Goal: Task Accomplishment & Management: Use online tool/utility

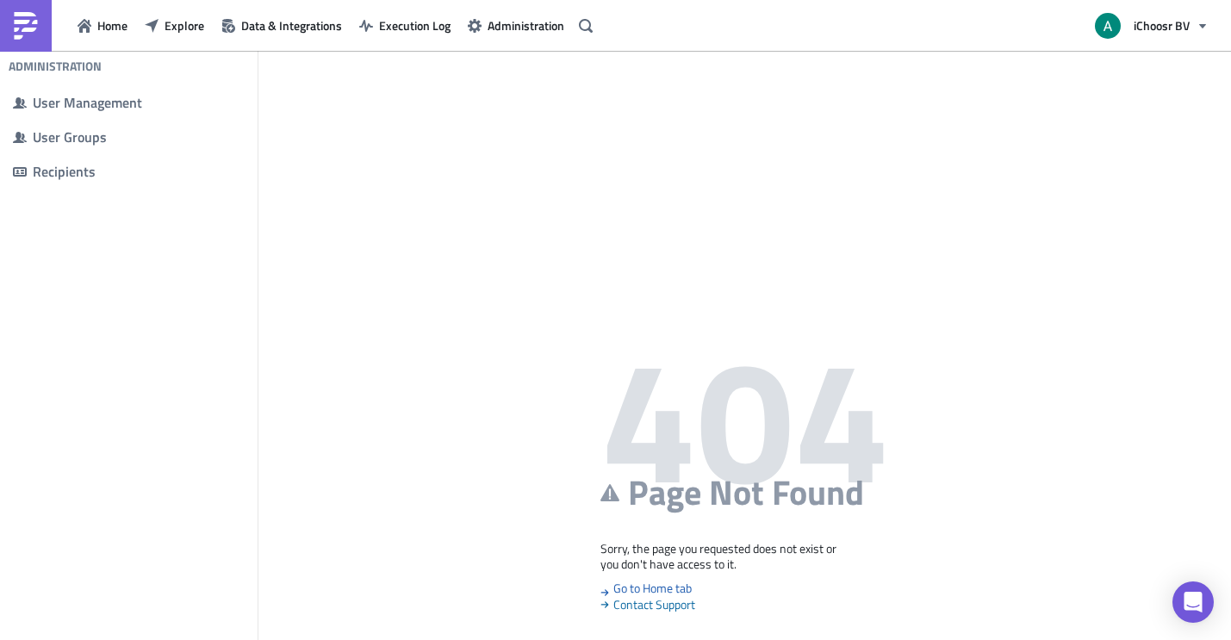
click at [13, 30] on img at bounding box center [26, 26] width 28 height 28
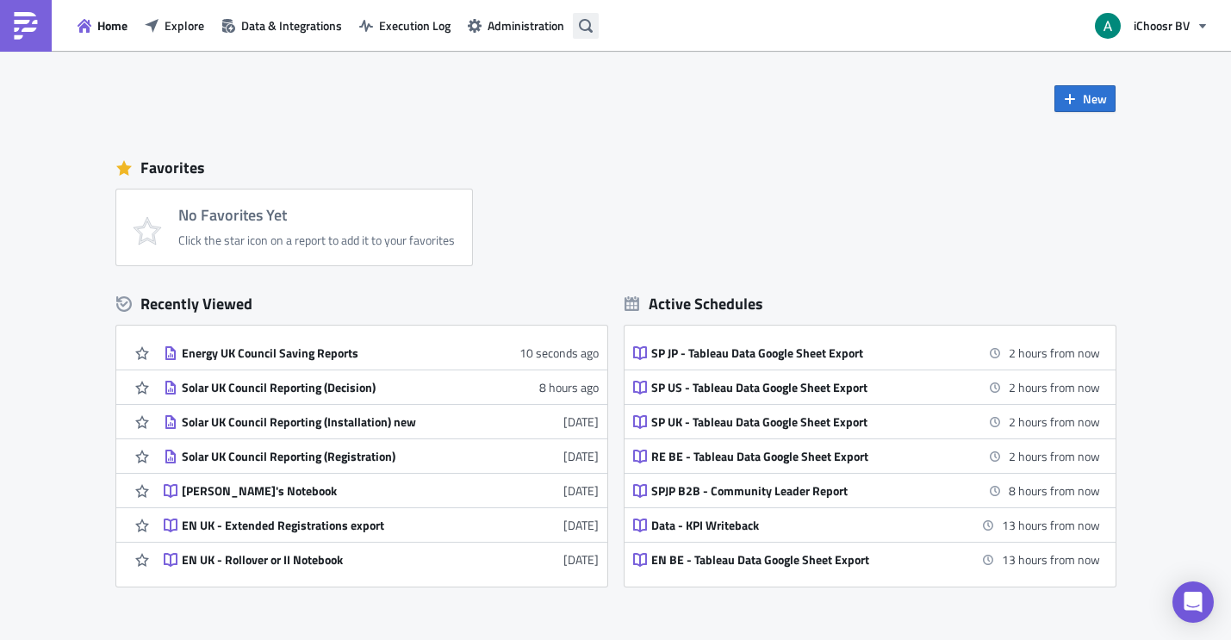
click at [588, 22] on icon "button" at bounding box center [586, 26] width 14 height 14
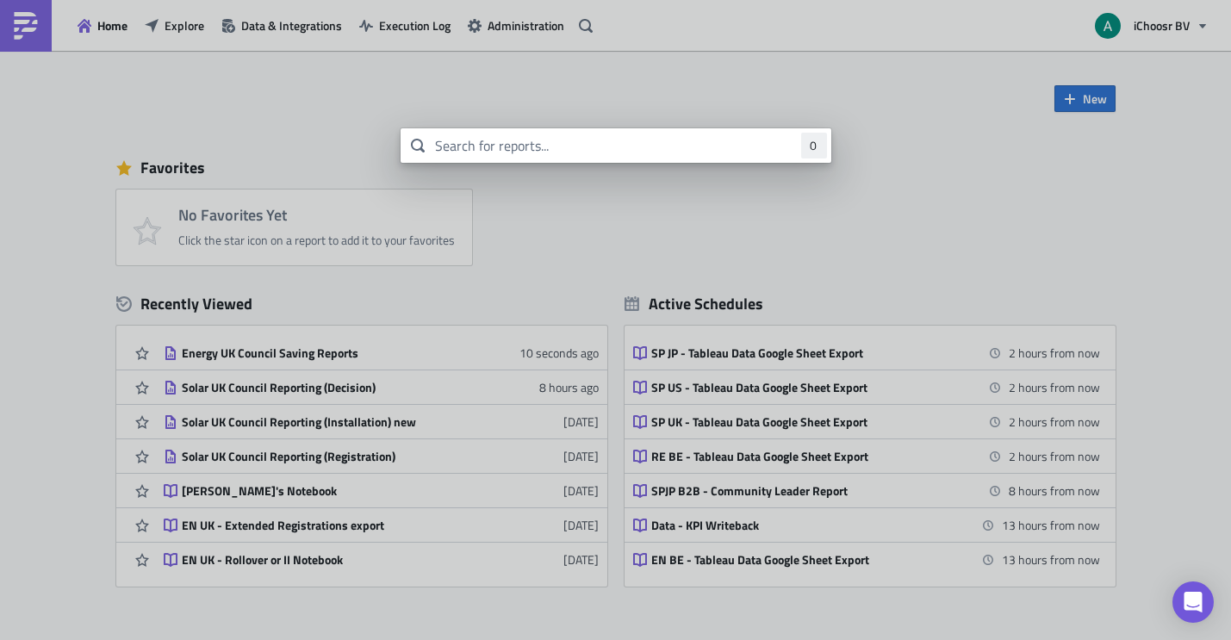
drag, startPoint x: 563, startPoint y: 160, endPoint x: 563, endPoint y: 148, distance: 12.1
click at [563, 157] on input "text" at bounding box center [616, 145] width 431 height 34
click at [563, 148] on input "text" at bounding box center [616, 145] width 431 height 34
type input "Energy UK acceptance"
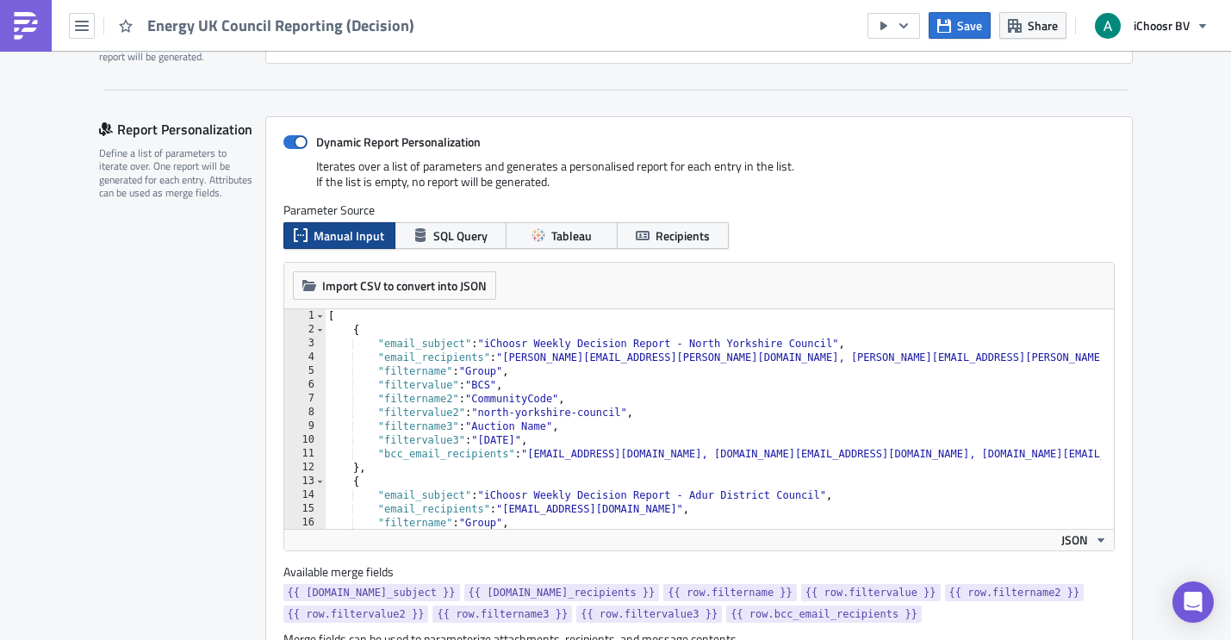
scroll to position [384, 0]
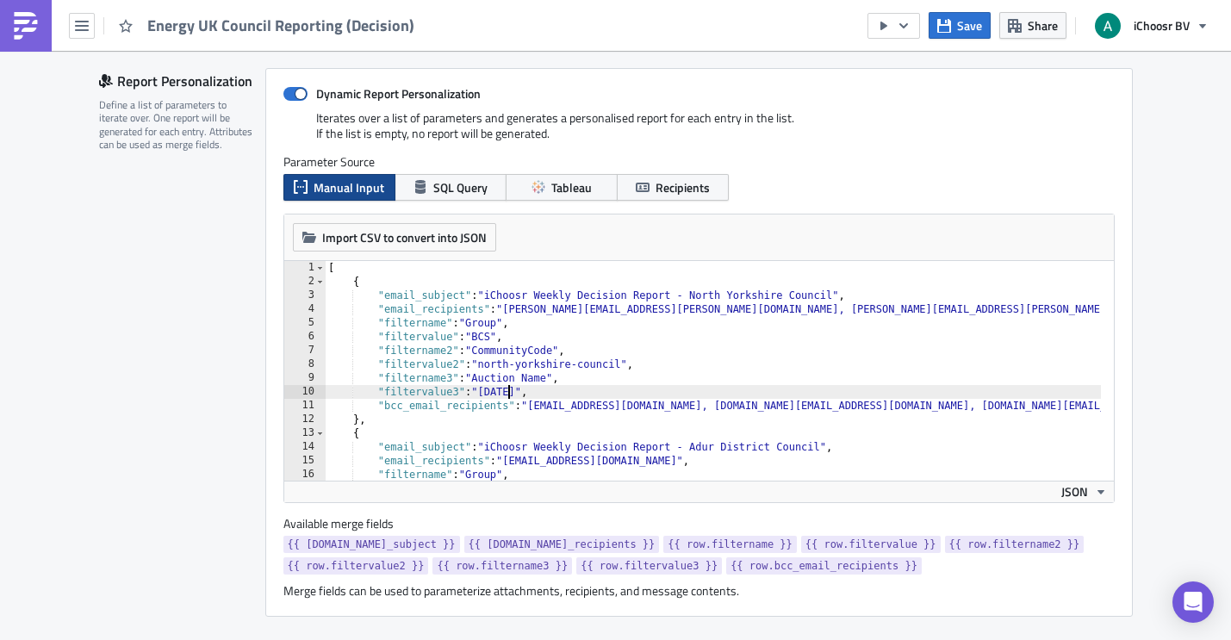
click at [500, 393] on div "[ { "email_subject" : "iChoosr Weekly Decision Report - North Yorkshire Council…" at bounding box center [939, 378] width 1229 height 234
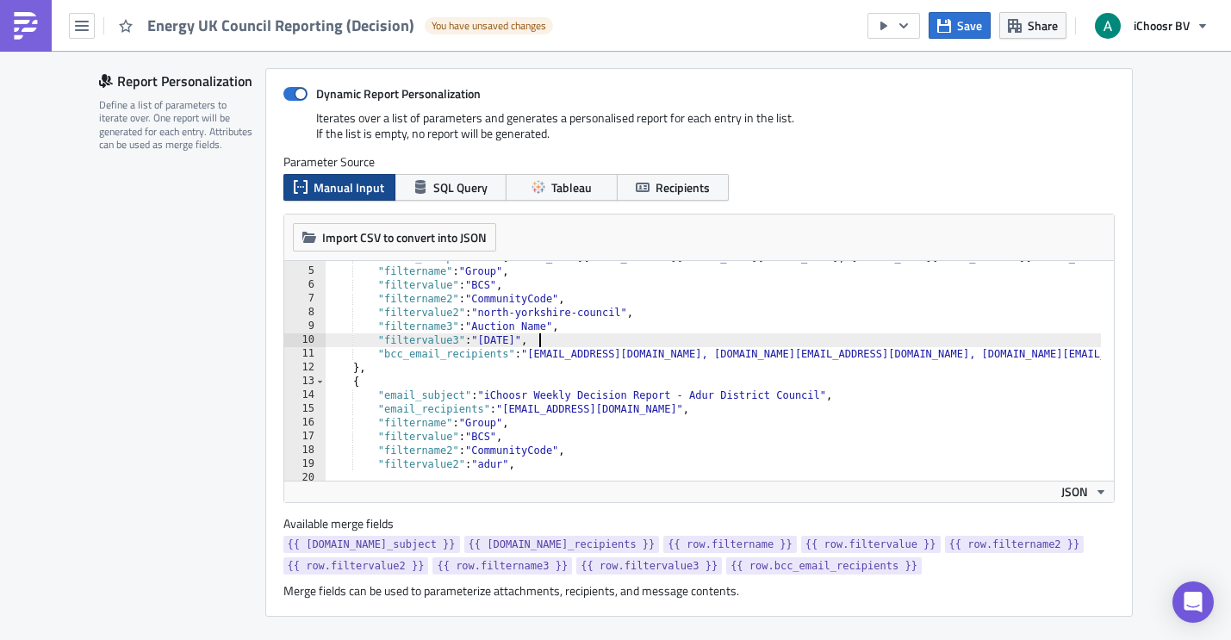
scroll to position [103, 0]
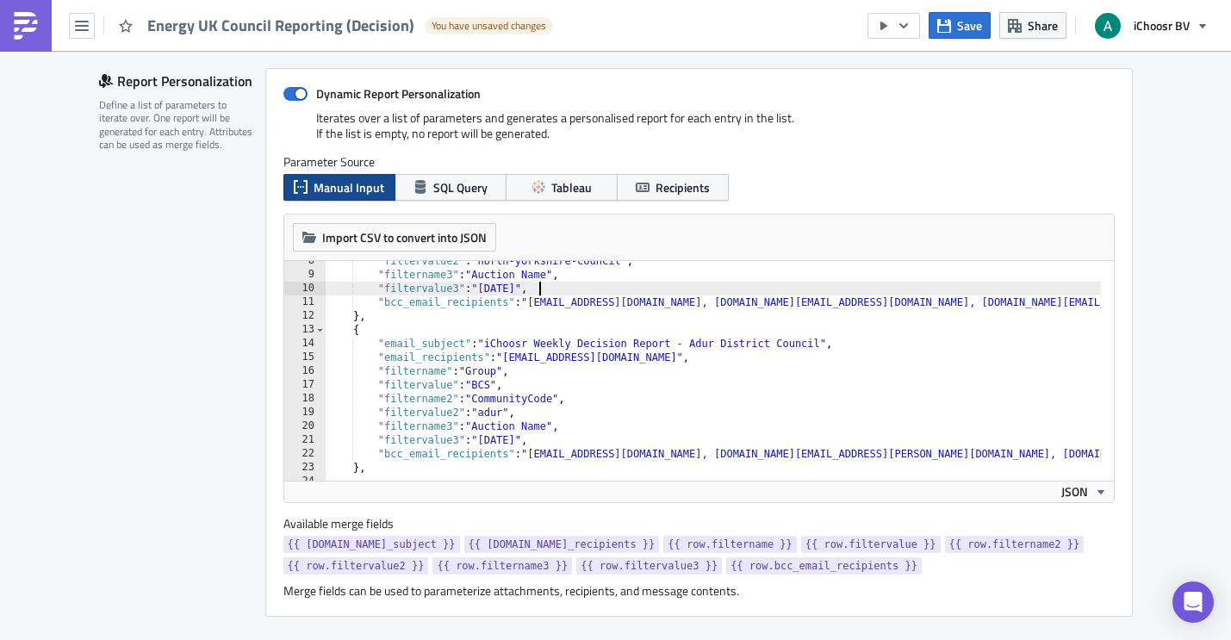
click at [500, 443] on div ""filtervalue2" : "north-yorkshire-council" , "filtername3" : "Auction Name" , "…" at bounding box center [939, 371] width 1229 height 234
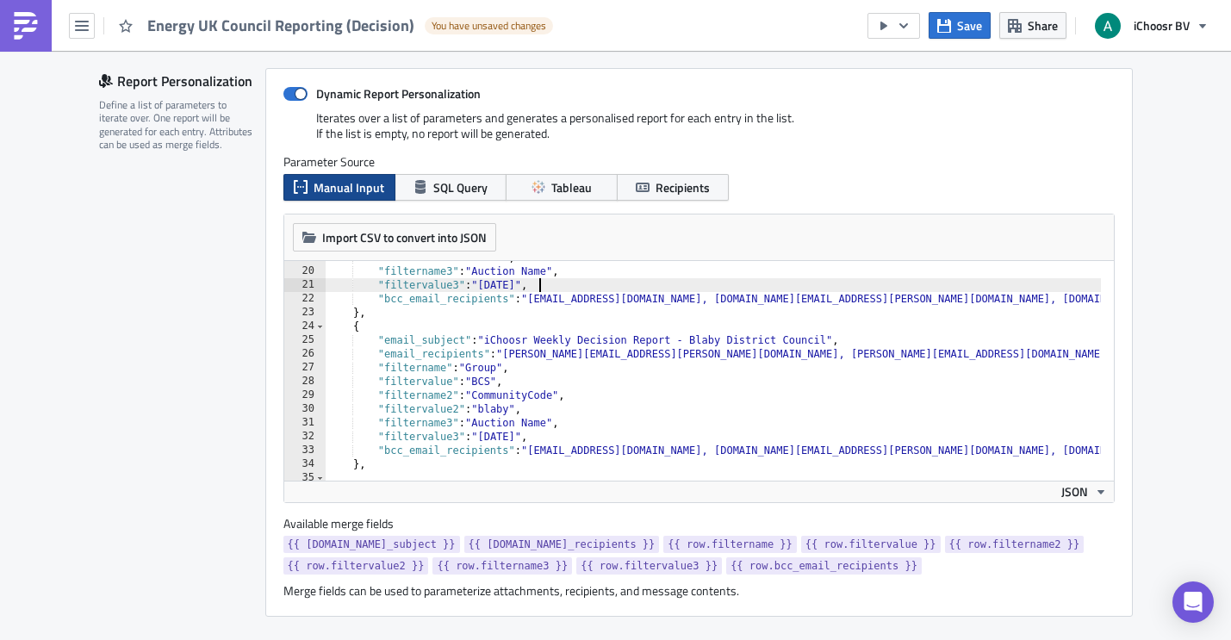
scroll to position [258, 0]
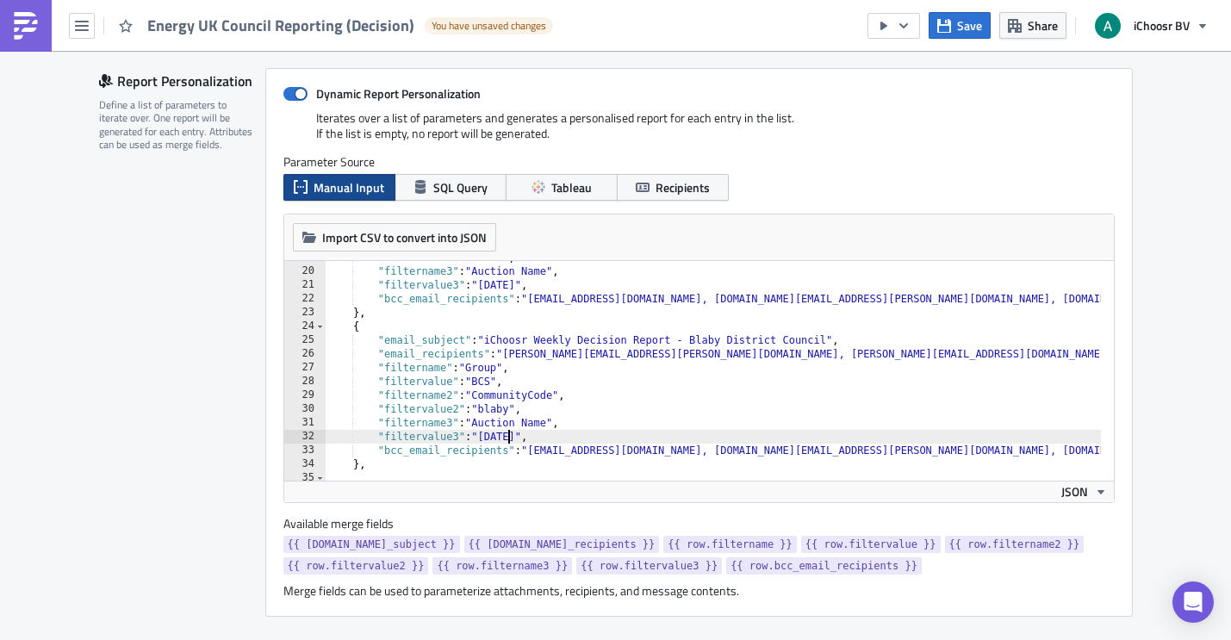
click at [503, 438] on div ""filtervalue2" : "adur" , "filtername3" : "Auction Name" , "filtervalue3" : "Se…" at bounding box center [939, 368] width 1229 height 234
click at [1050, 171] on div "Parameter Source Manual Input SQL Query Tableau Recipients" at bounding box center [698, 177] width 831 height 47
click at [917, 158] on label "Parameter Source" at bounding box center [698, 162] width 831 height 16
click at [959, 351] on div ""filtervalue2" : "adur" , "filtername3" : "Auction Name" , "filtervalue3" : "Se…" at bounding box center [939, 368] width 1229 height 234
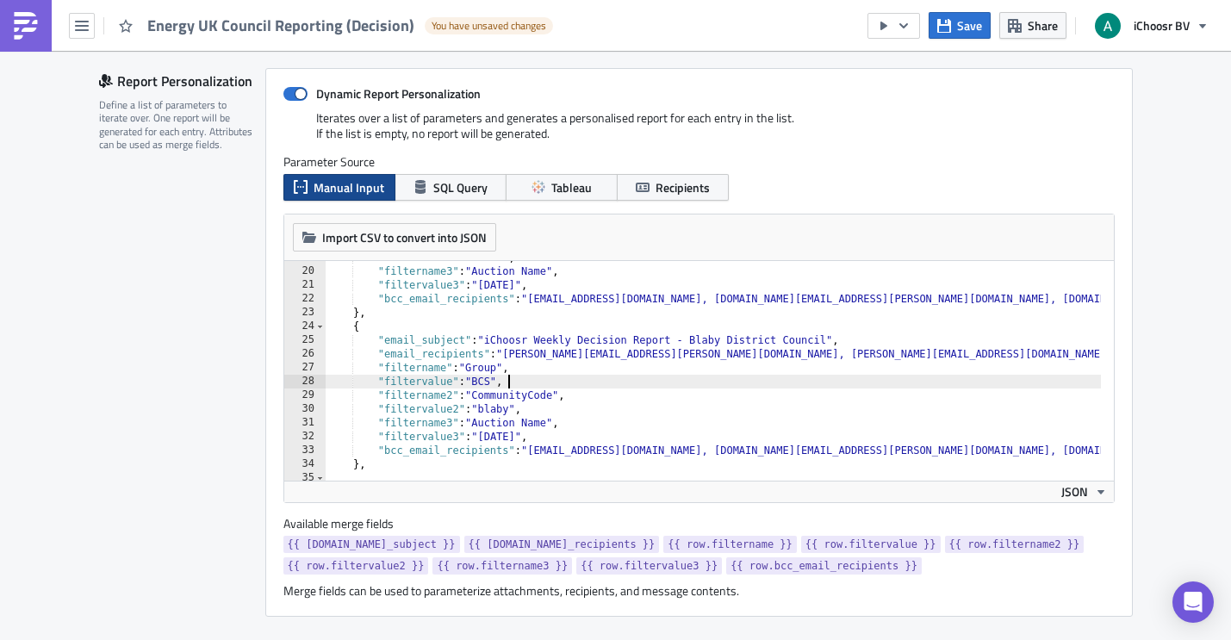
click at [835, 389] on div ""filtervalue2" : "adur" , "filtername3" : "Auction Name" , "filtervalue3" : "Se…" at bounding box center [939, 368] width 1229 height 234
type textarea ""filtervalue": "BCS","
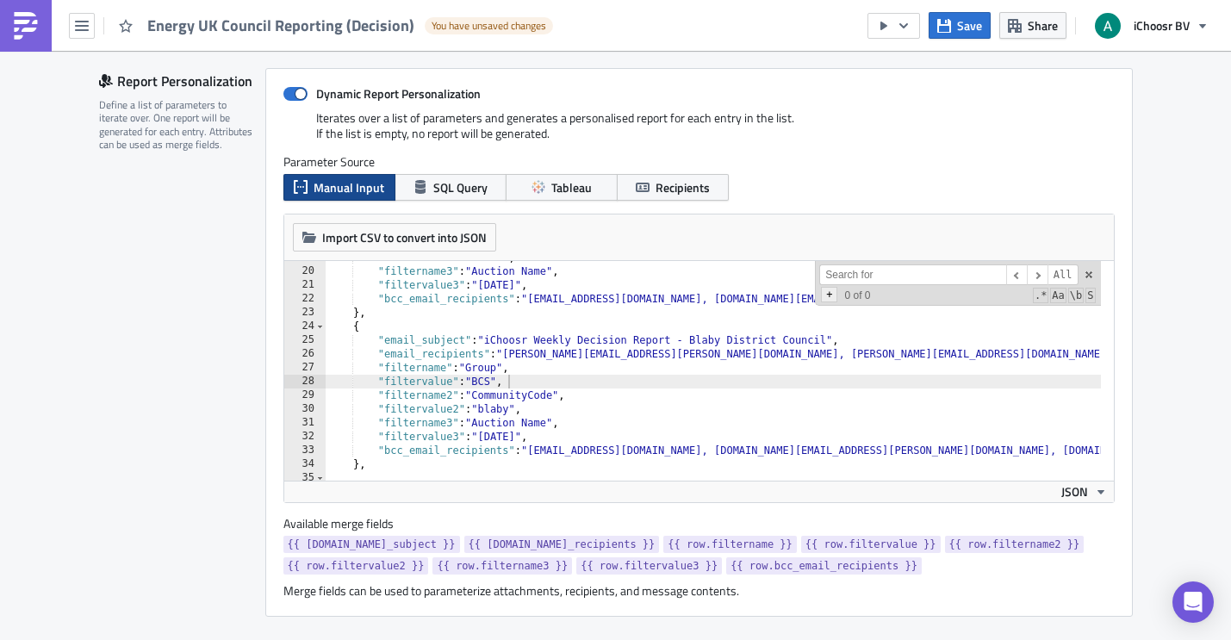
click at [822, 297] on span "+" at bounding box center [829, 295] width 16 height 16
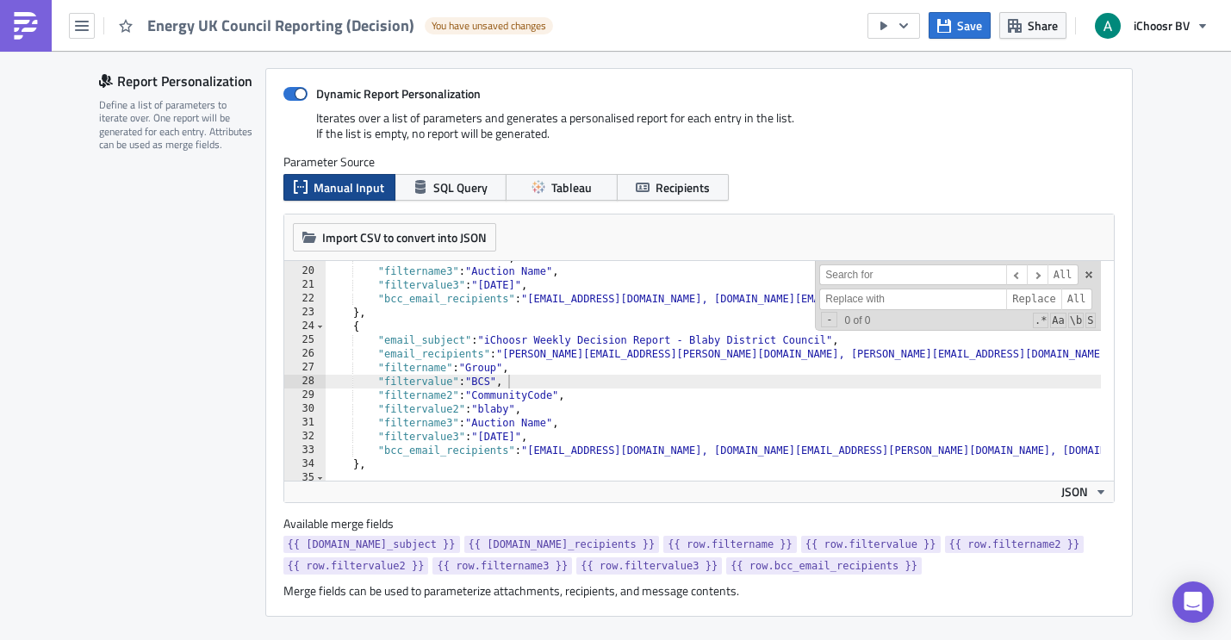
click at [867, 279] on input at bounding box center [912, 275] width 187 height 22
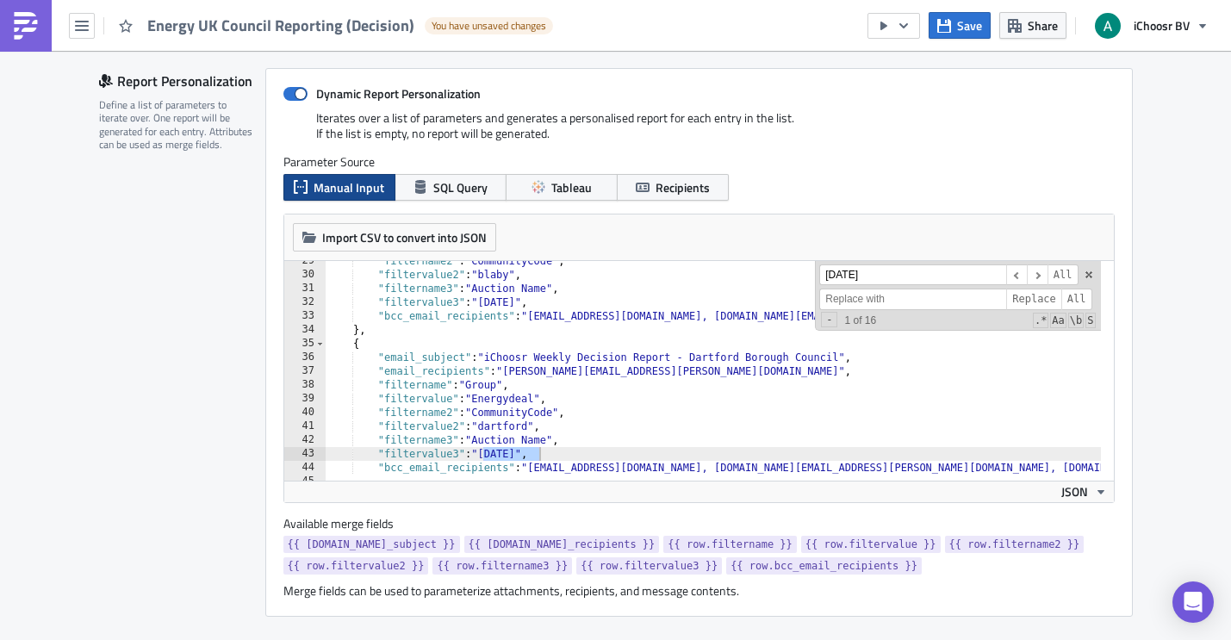
type input "June 2025"
click at [859, 301] on input at bounding box center [912, 300] width 187 height 22
type input "September 2025"
click at [1034, 303] on span "Replace" at bounding box center [1033, 300] width 55 height 22
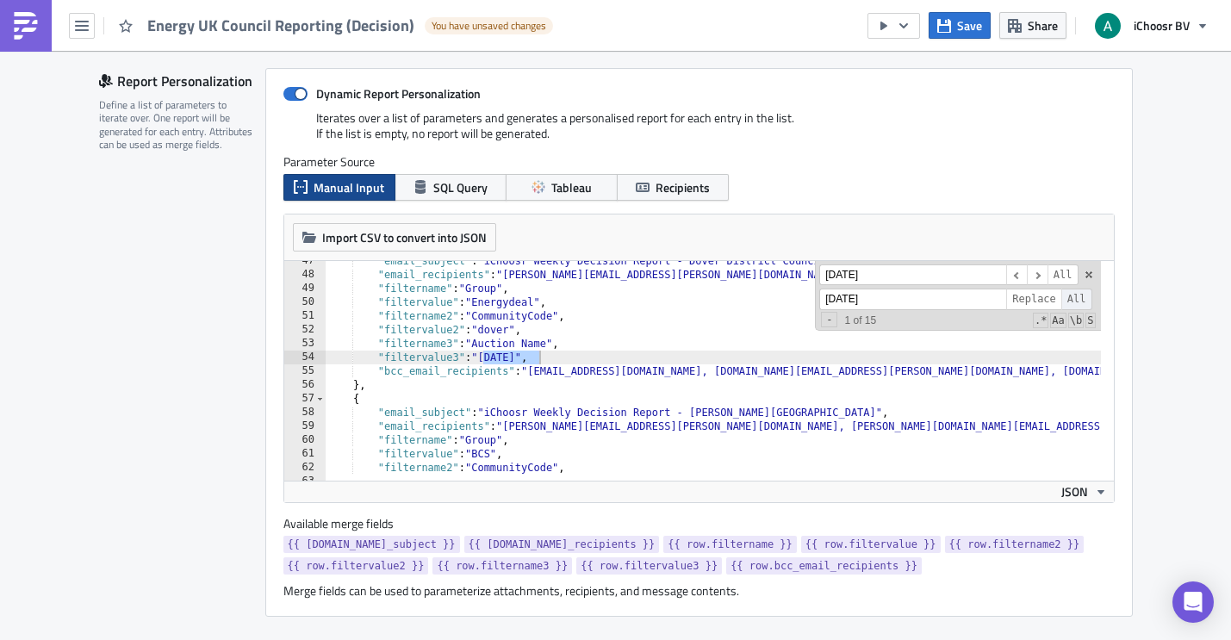
click at [1064, 301] on span "All" at bounding box center [1076, 300] width 31 height 22
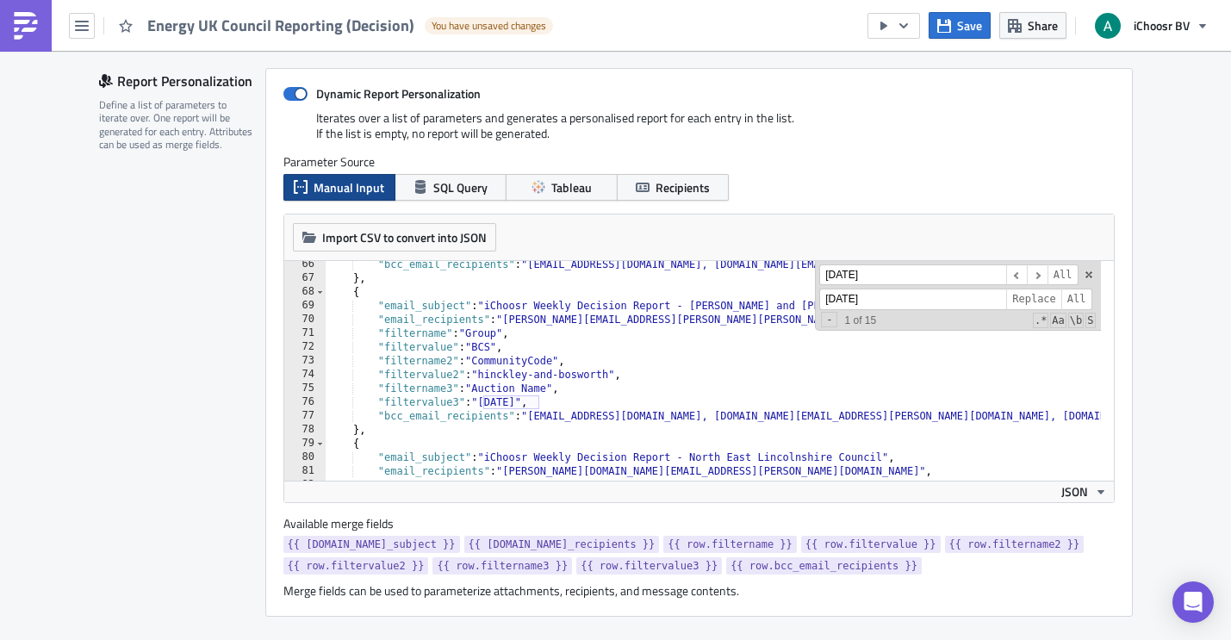
scroll to position [899, 0]
click at [1076, 304] on span "All" at bounding box center [1076, 300] width 31 height 22
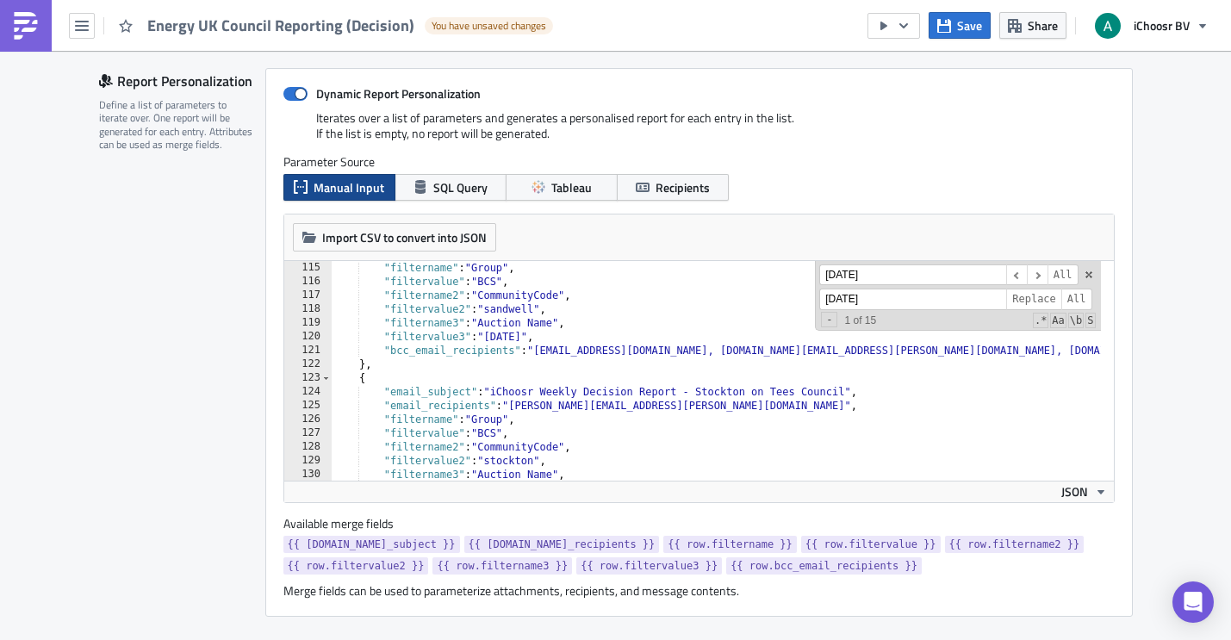
scroll to position [1623, 0]
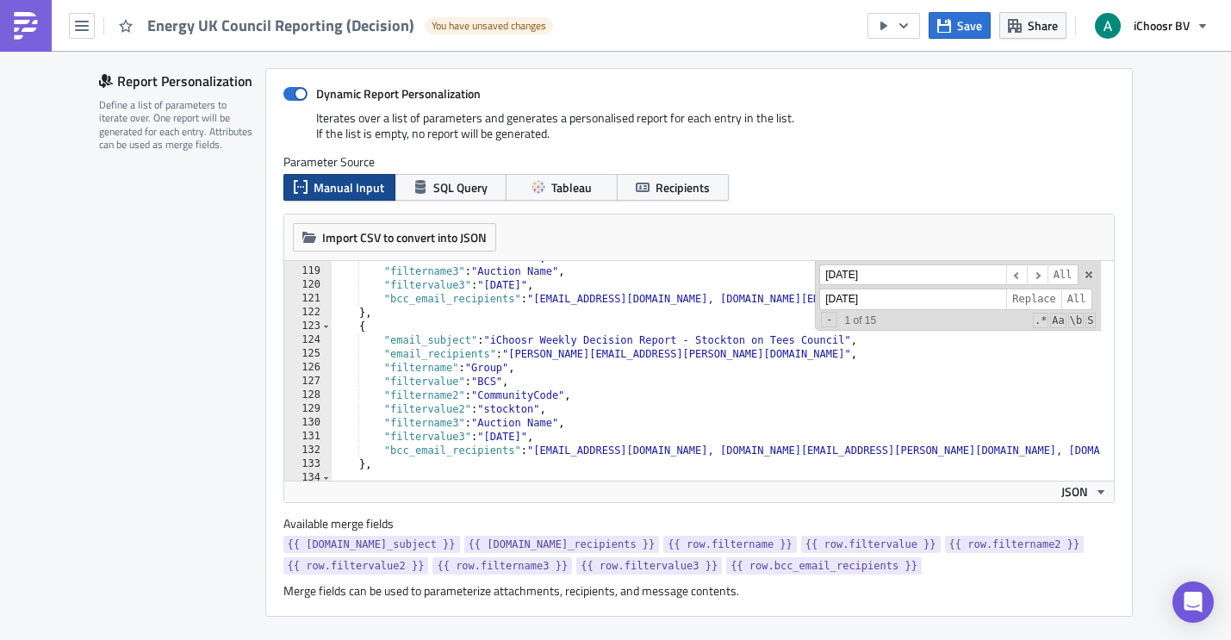
click at [1083, 282] on div "June 2025 ​ ​ All September 2025 Replace All - 1 of 15 .* Aa \b S" at bounding box center [957, 296] width 285 height 71
click at [1088, 284] on div "June 2025 ​ ​ All September 2025 Replace All - 1 of 15 .* Aa \b S" at bounding box center [957, 296] width 285 height 71
click at [1083, 278] on span at bounding box center [1089, 275] width 12 height 12
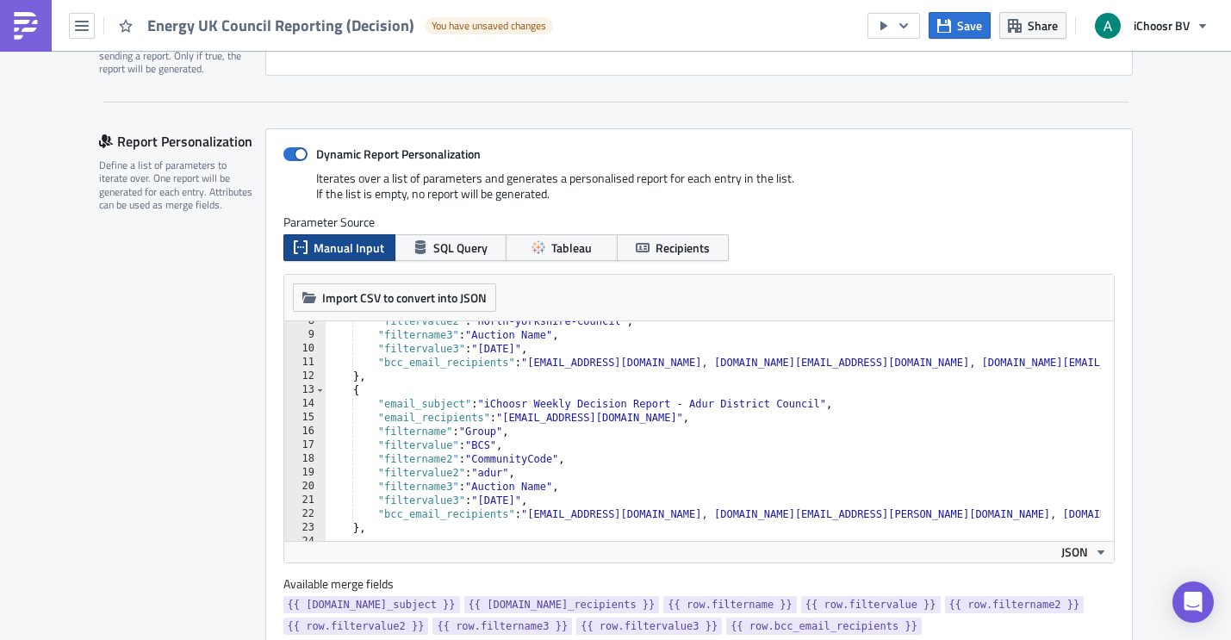
scroll to position [155, 0]
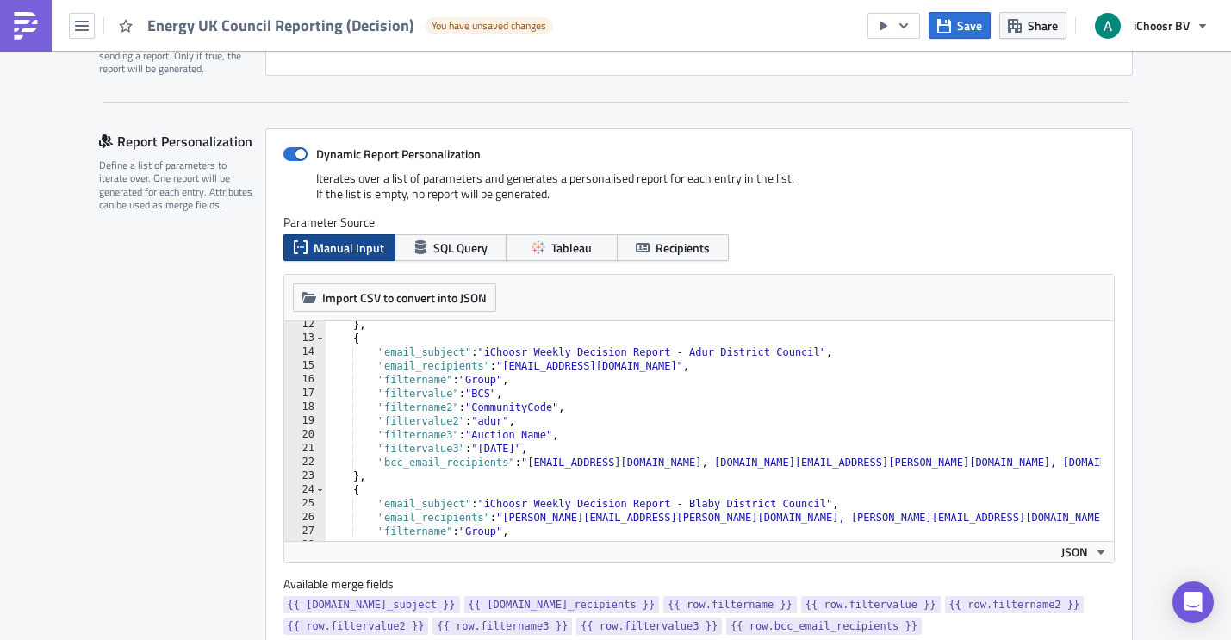
click at [625, 423] on div "} , { "email_subject" : "iChoosr Weekly Decision Report - Adur District Council…" at bounding box center [939, 435] width 1229 height 234
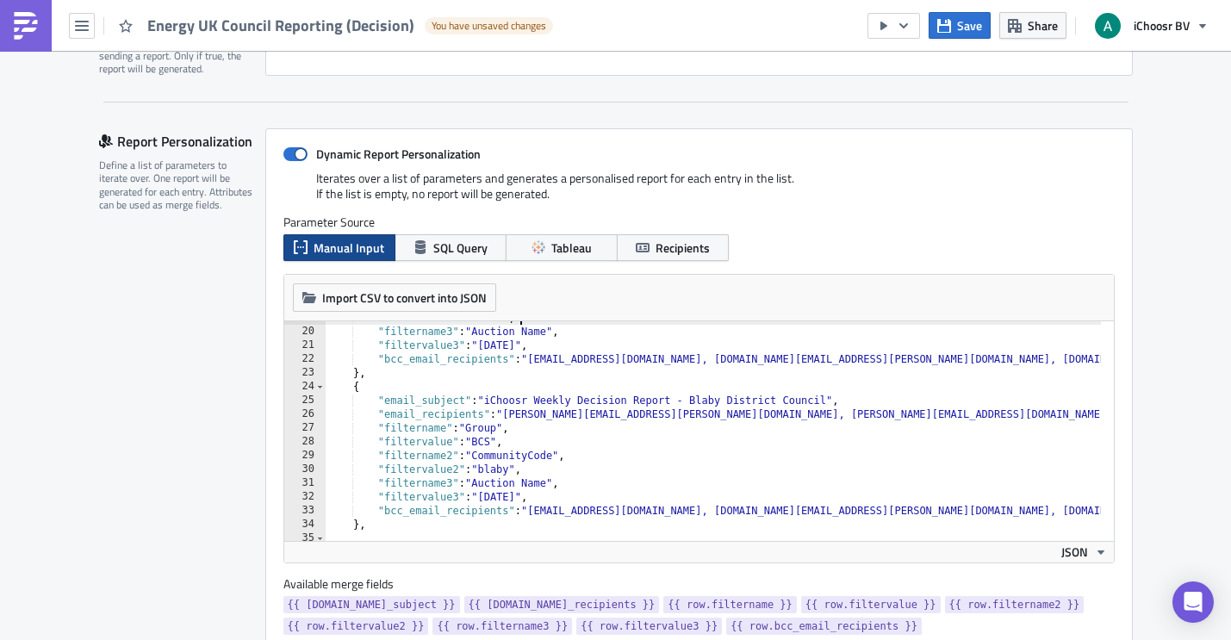
click at [550, 466] on div ""filtervalue2" : "adur" , "filtername3" : "Auction Name" , "filtervalue3" : "Se…" at bounding box center [939, 428] width 1229 height 234
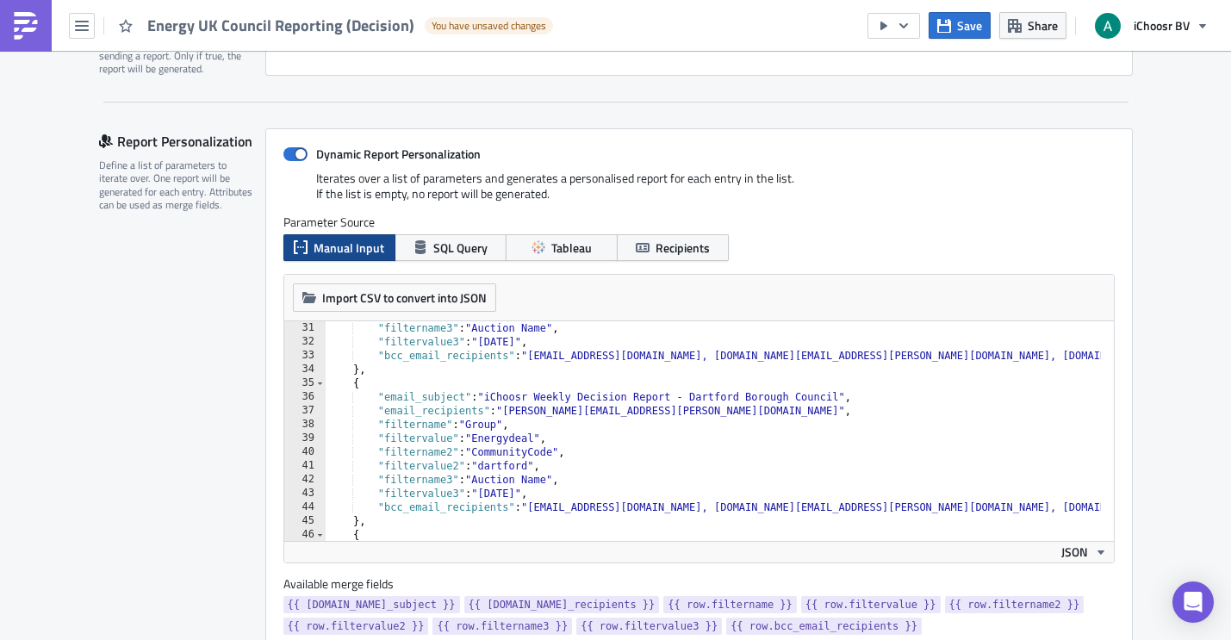
scroll to position [413, 0]
click at [549, 460] on div ""filtername3" : "Auction Name" , "filtervalue3" : "September 2025" , "bcc_email…" at bounding box center [939, 438] width 1229 height 234
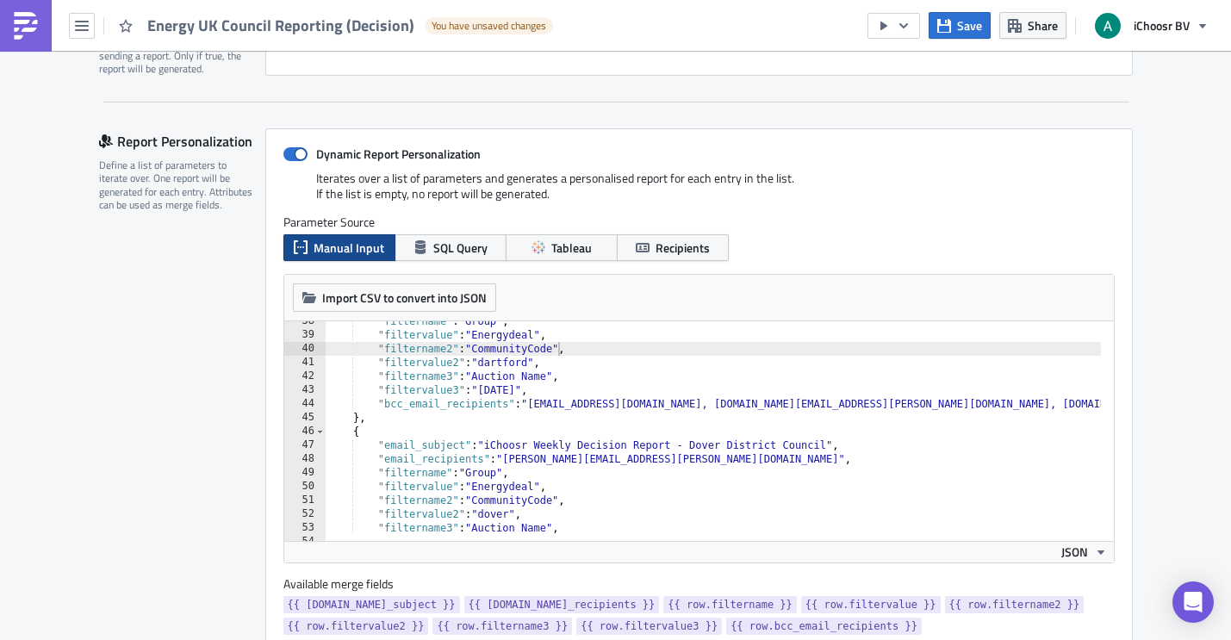
scroll to position [569, 0]
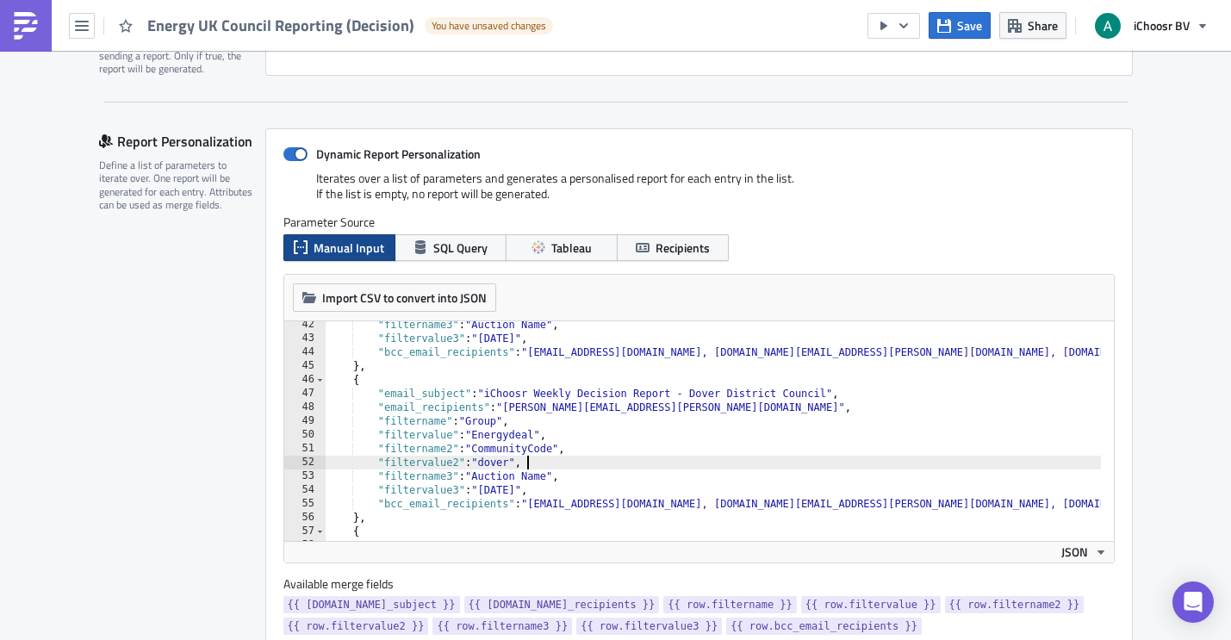
click at [538, 463] on div ""filtername3" : "Auction Name" , "filtervalue3" : "September 2025" , "bcc_email…" at bounding box center [939, 435] width 1229 height 234
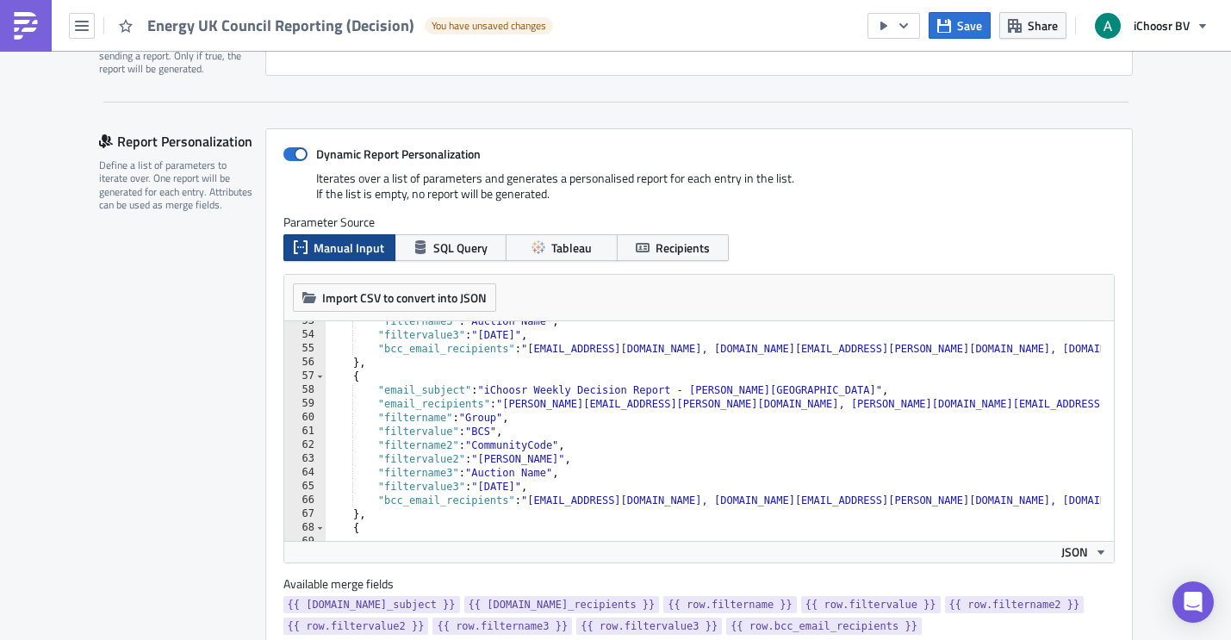
scroll to position [724, 0]
click at [581, 452] on div ""filtername3" : "Auction Name" , "filtervalue3" : "September 2025" , "bcc_email…" at bounding box center [939, 431] width 1229 height 234
click at [585, 460] on div ""filtername3" : "Auction Name" , "filtervalue3" : "September 2025" , "bcc_email…" at bounding box center [939, 431] width 1229 height 234
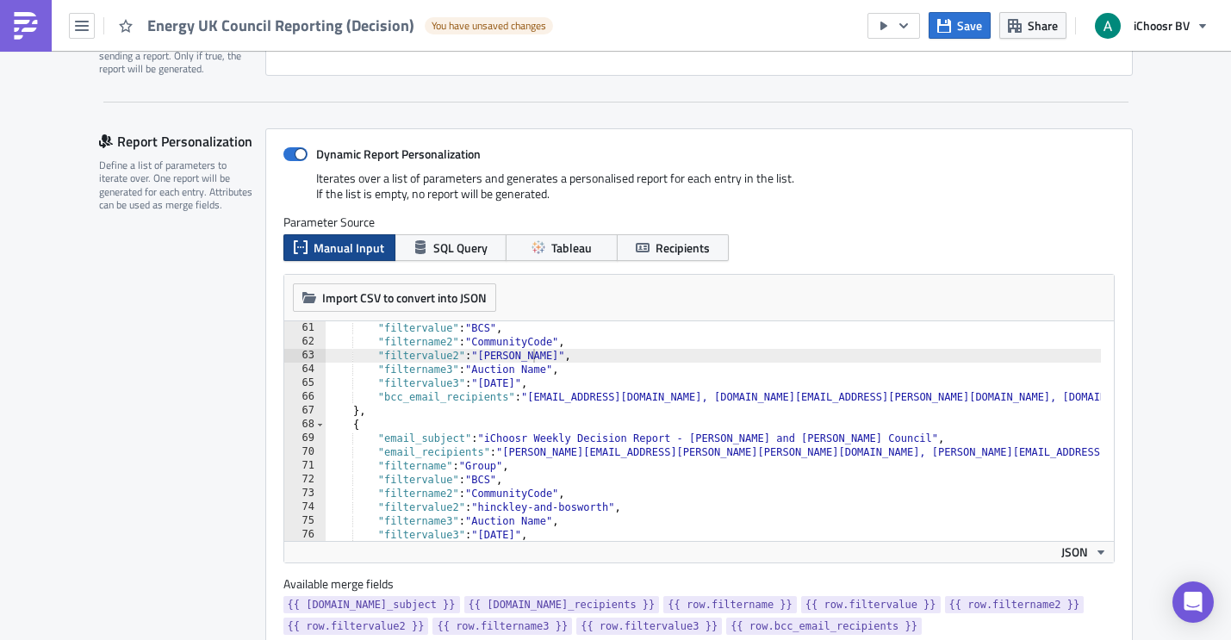
scroll to position [930, 0]
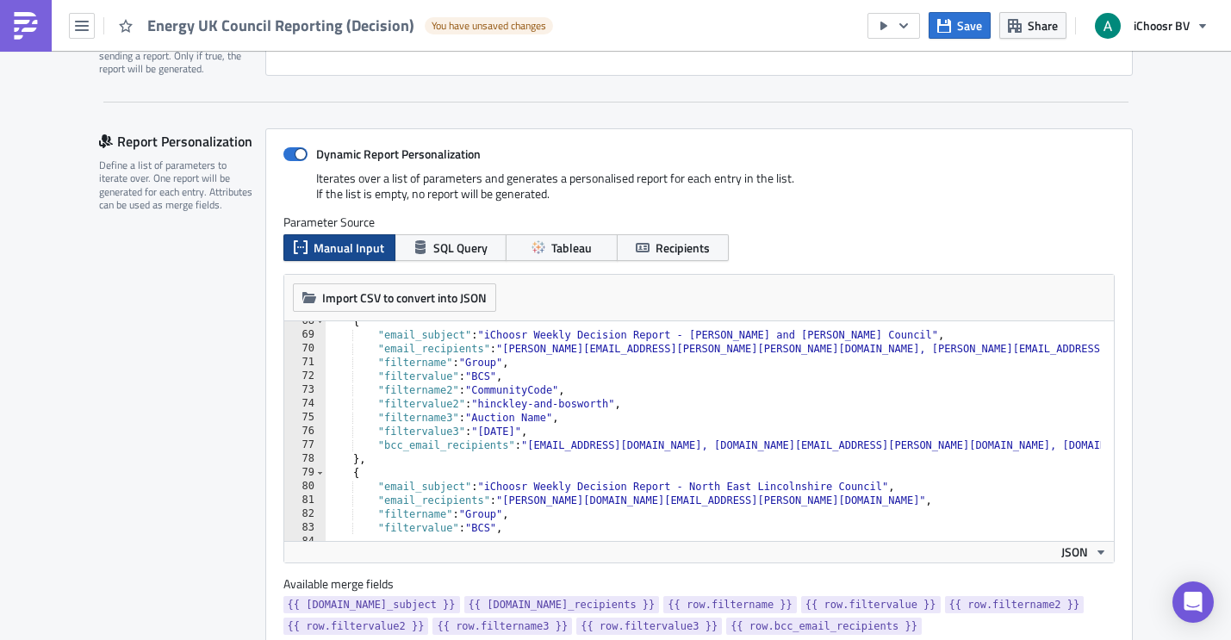
click at [652, 403] on div "{ "email_subject" : "iChoosr Weekly Decision Report - Hinckley and Bosworth Cou…" at bounding box center [939, 431] width 1229 height 234
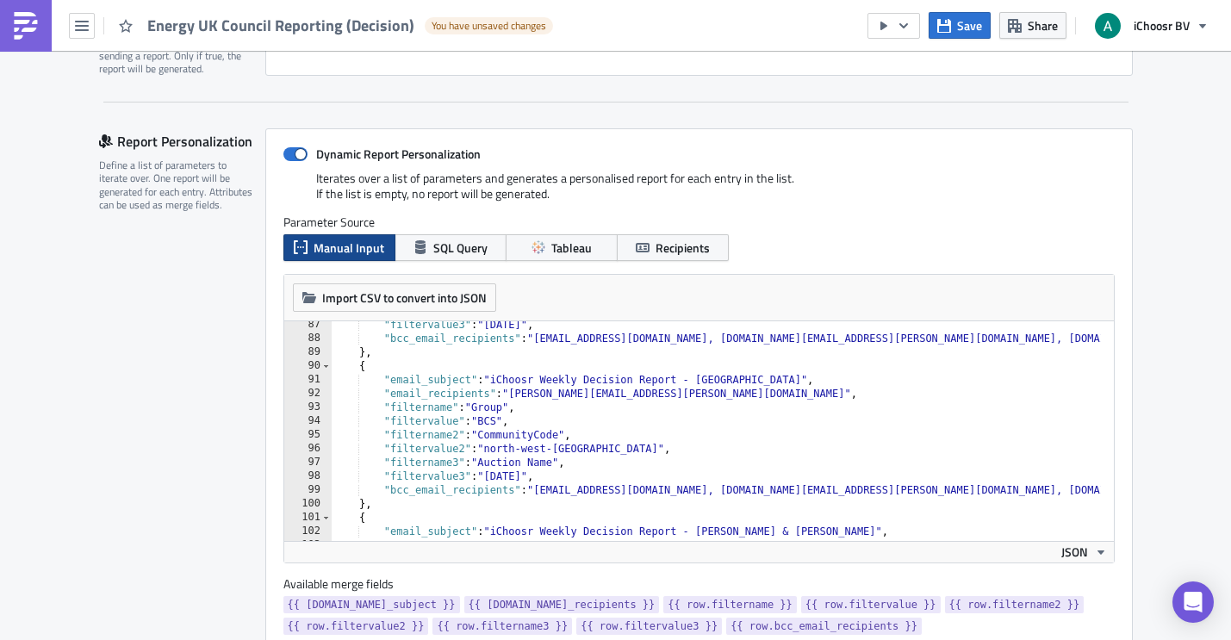
scroll to position [1240, 0]
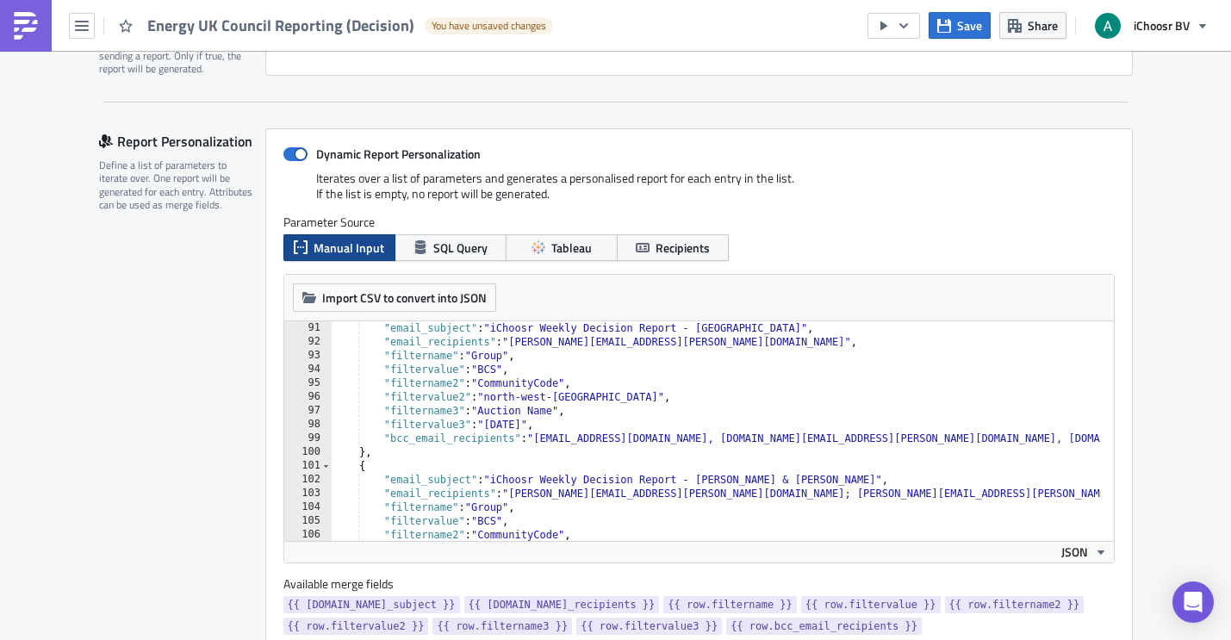
click at [596, 399] on div ""email_subject" : "iChoosr Weekly Decision Report - North West Leicestershire" …" at bounding box center [945, 438] width 1229 height 234
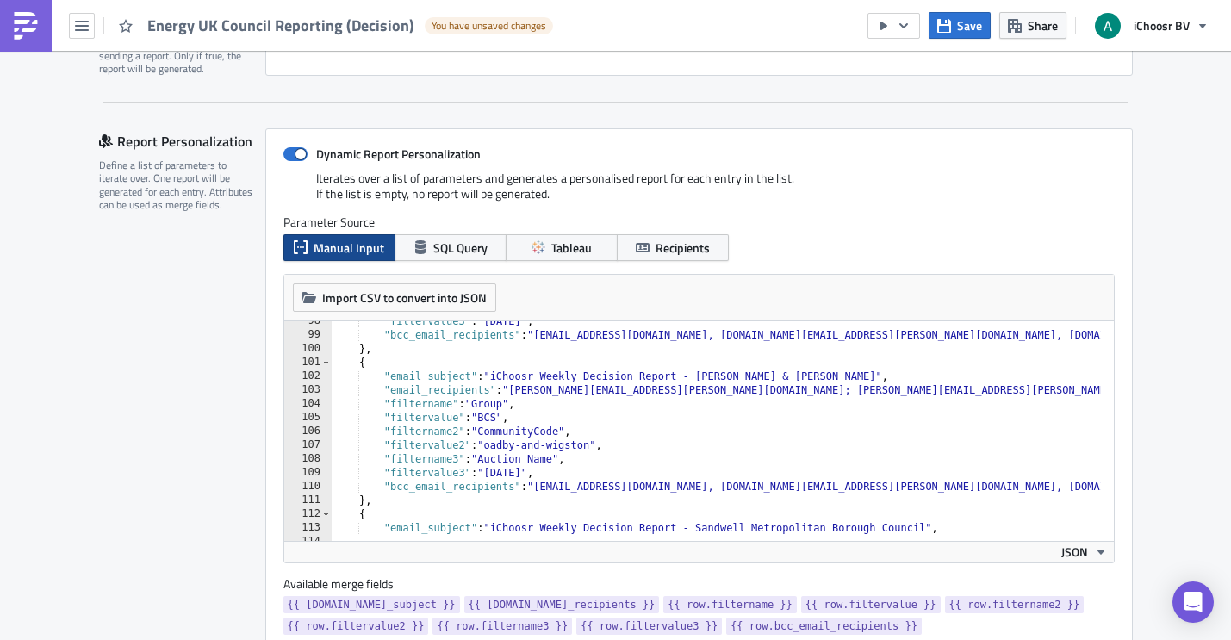
scroll to position [1396, 0]
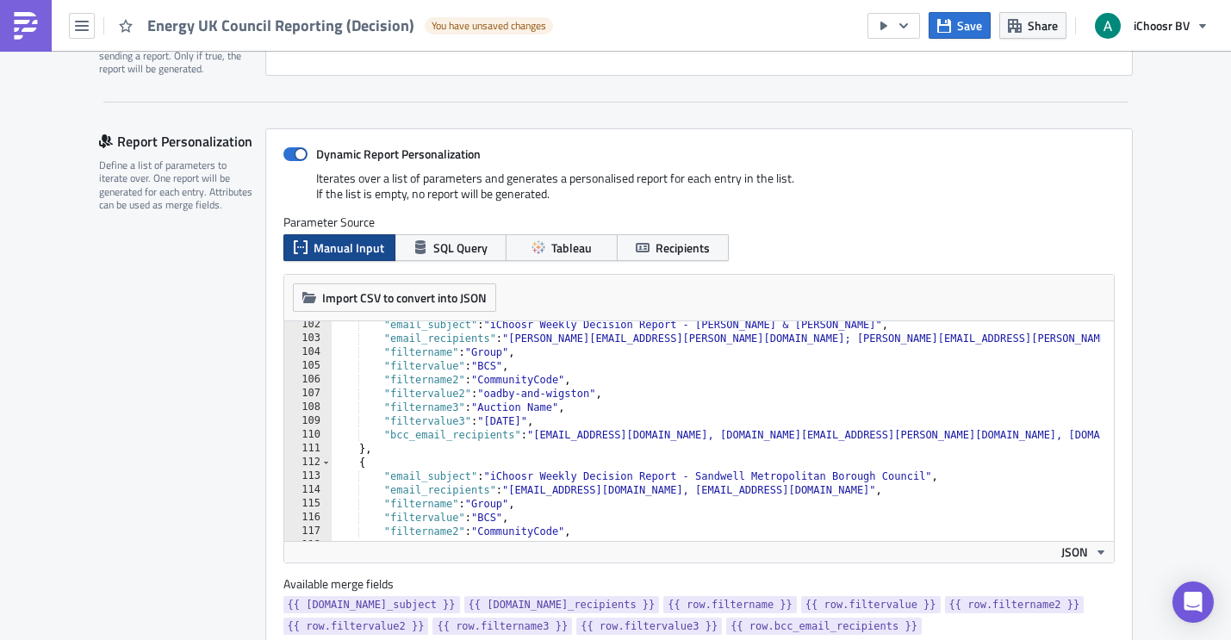
click at [620, 396] on div ""email_subject" : "iChoosr Weekly Decision Report - Oadby & Wigston" , "email_r…" at bounding box center [945, 435] width 1229 height 234
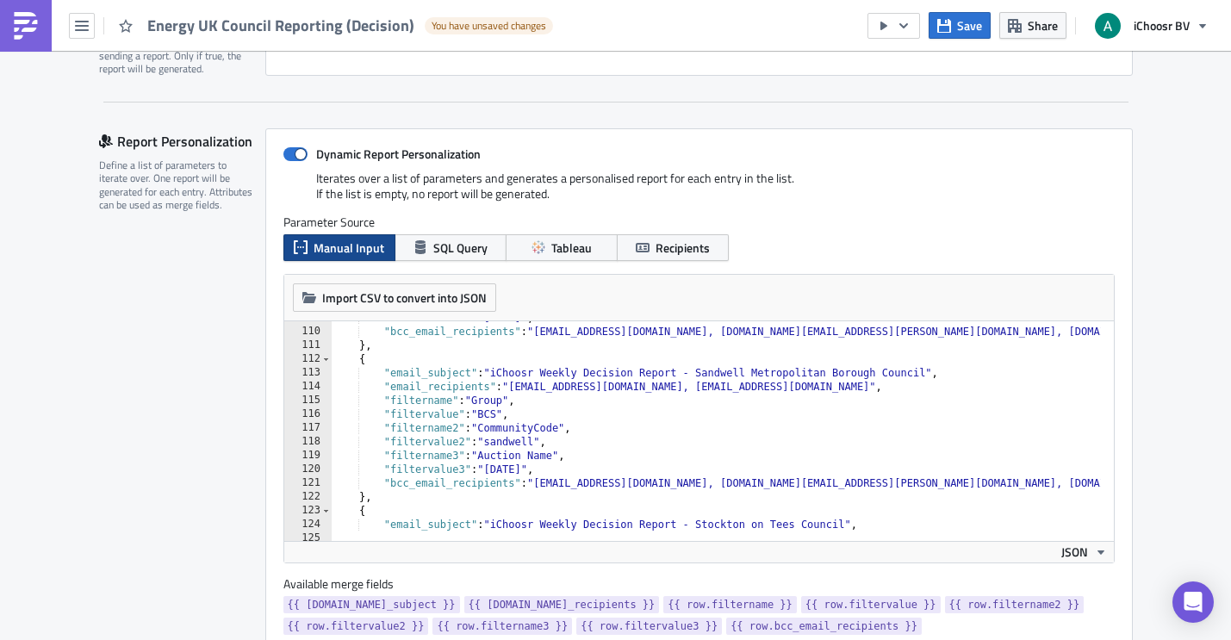
scroll to position [1499, 0]
click at [586, 413] on div ""filtervalue3" : "September 2025" , "bcc_email_recipients" : "layla@ichoosr.com…" at bounding box center [945, 428] width 1229 height 234
click at [588, 448] on div ""filtervalue3" : "September 2025" , "bcc_email_recipients" : "layla@ichoosr.com…" at bounding box center [945, 428] width 1229 height 234
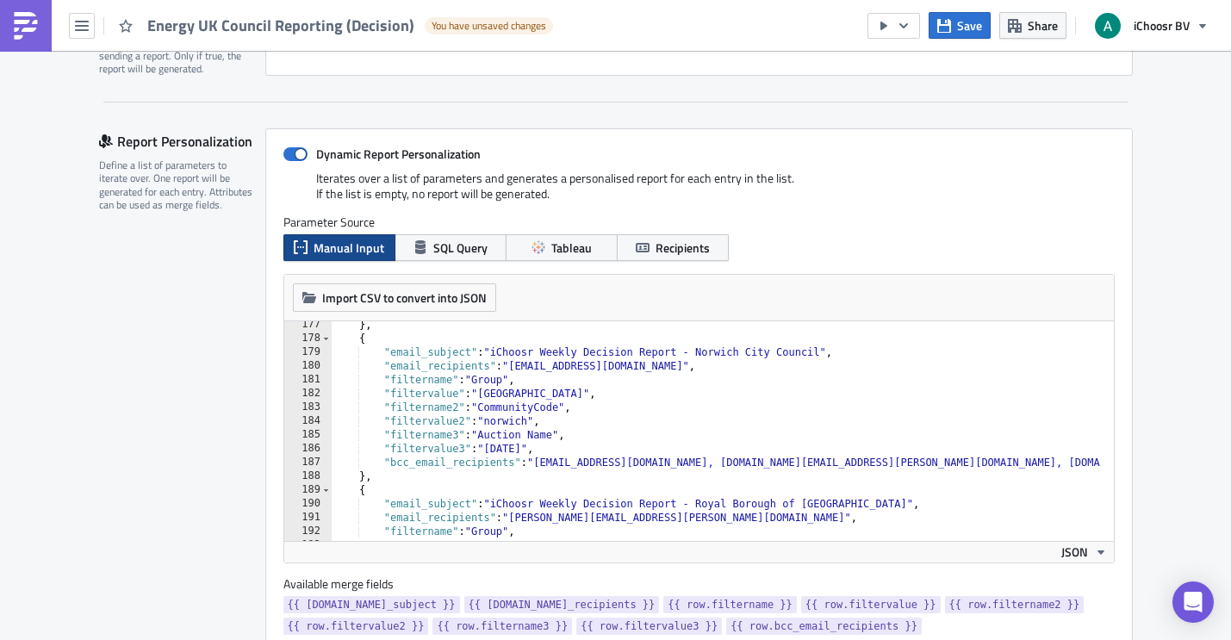
scroll to position [2429, 0]
click at [524, 392] on div "} , { "email_subject" : "iChoosr Weekly Decision Report - Norwich City Council"…" at bounding box center [945, 435] width 1229 height 234
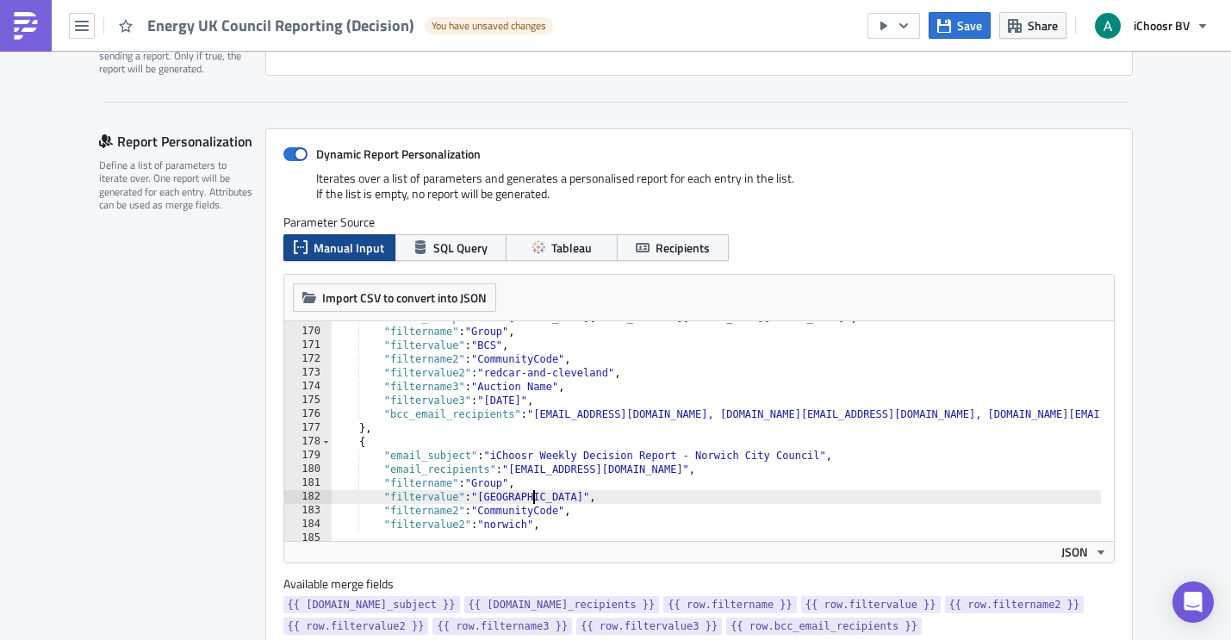
scroll to position [2274, 0]
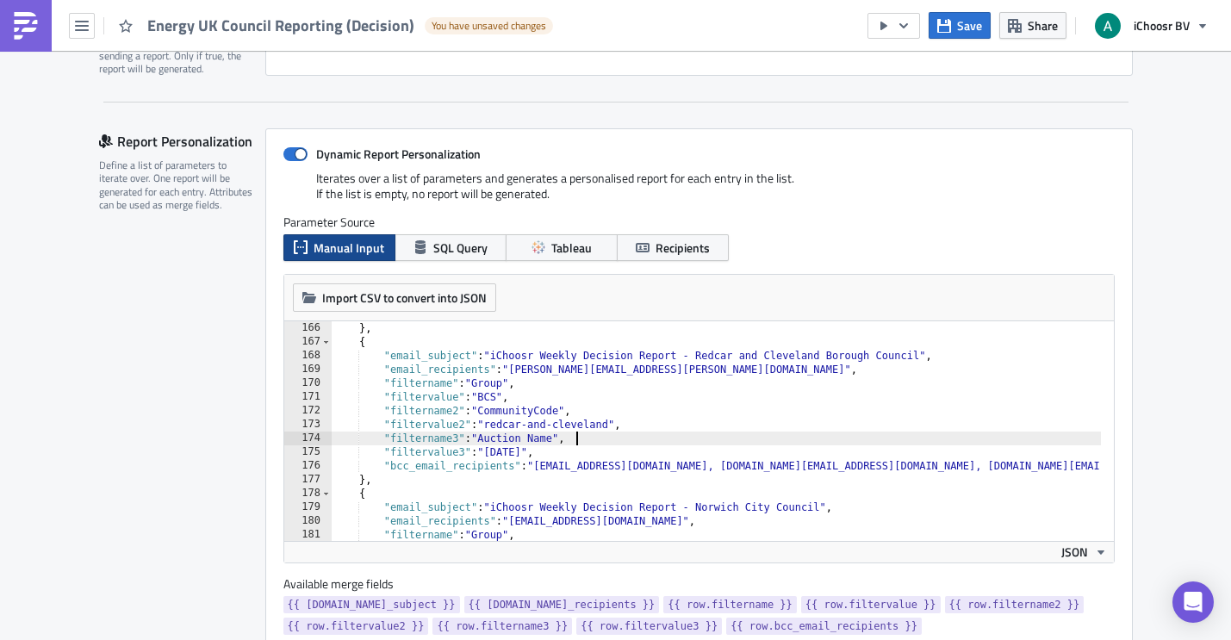
click at [569, 442] on div "} , { "email_subject" : "iChoosr Weekly Decision Report - Redcar and Cleveland …" at bounding box center [945, 438] width 1229 height 234
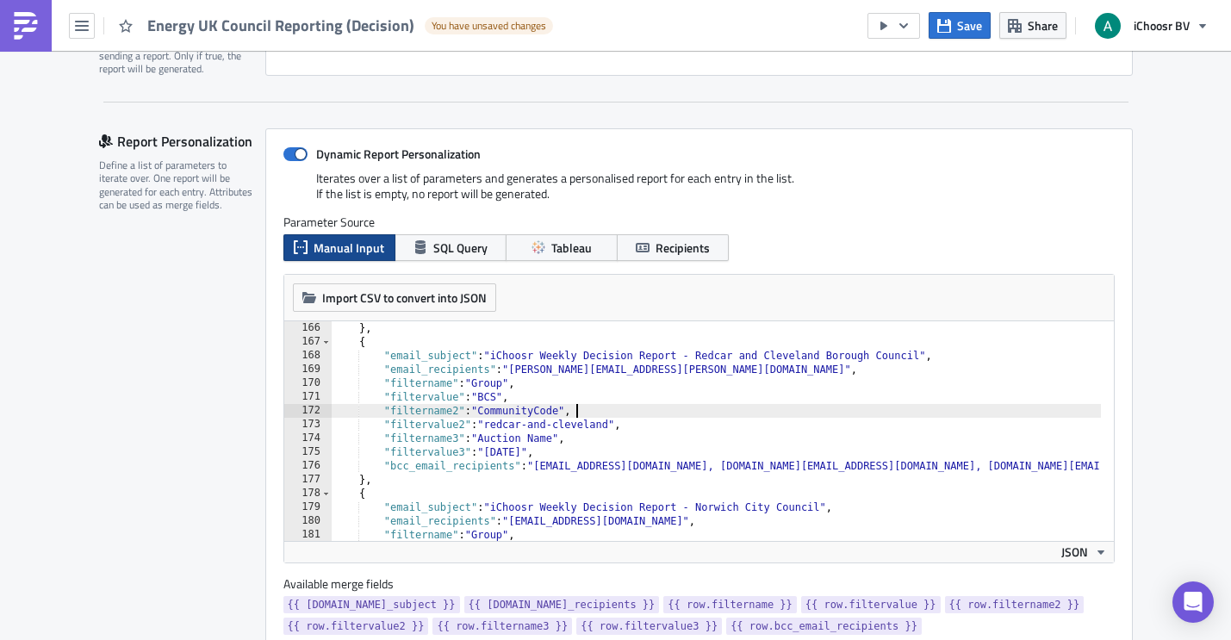
click at [618, 417] on div "} , { "email_subject" : "iChoosr Weekly Decision Report - Redcar and Cleveland …" at bounding box center [945, 438] width 1229 height 234
click at [616, 422] on div "} , { "email_subject" : "iChoosr Weekly Decision Report - Redcar and Cleveland …" at bounding box center [945, 438] width 1229 height 234
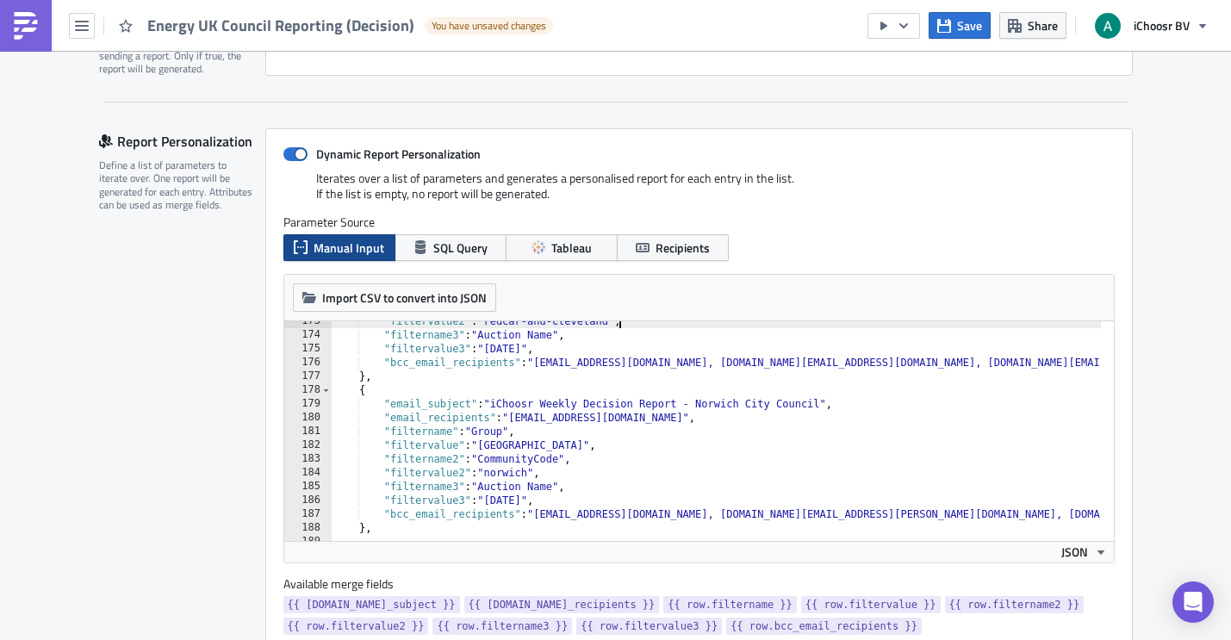
scroll to position [2429, 0]
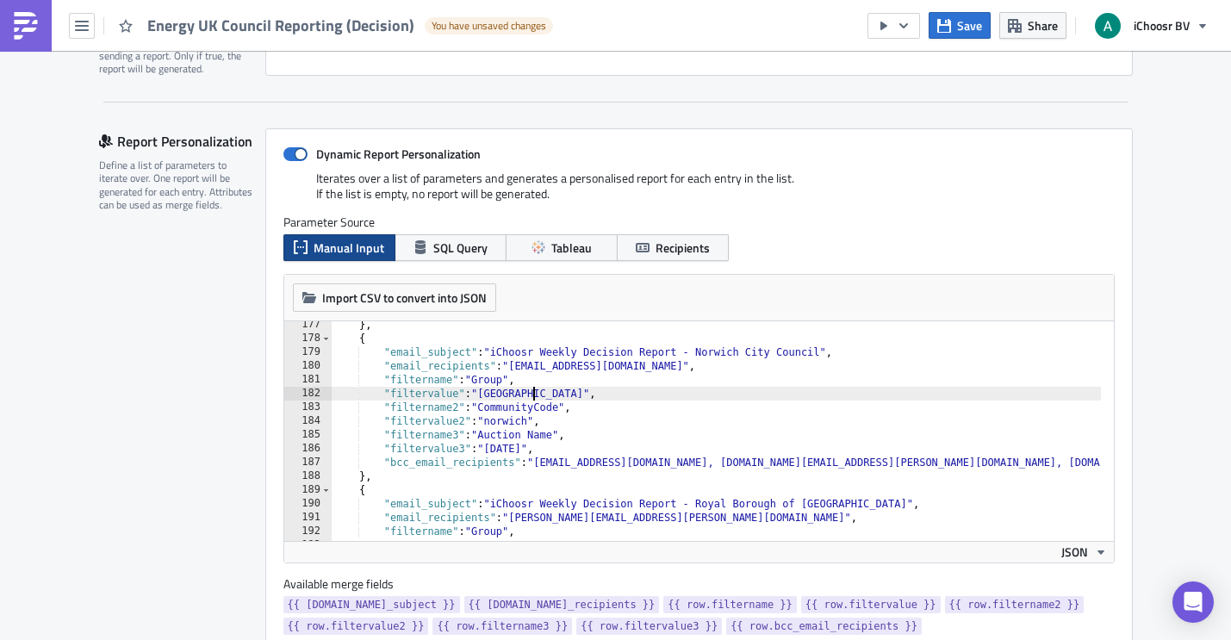
click at [527, 391] on div "} , { "email_subject" : "iChoosr Weekly Decision Report - Norwich City Council"…" at bounding box center [945, 435] width 1229 height 234
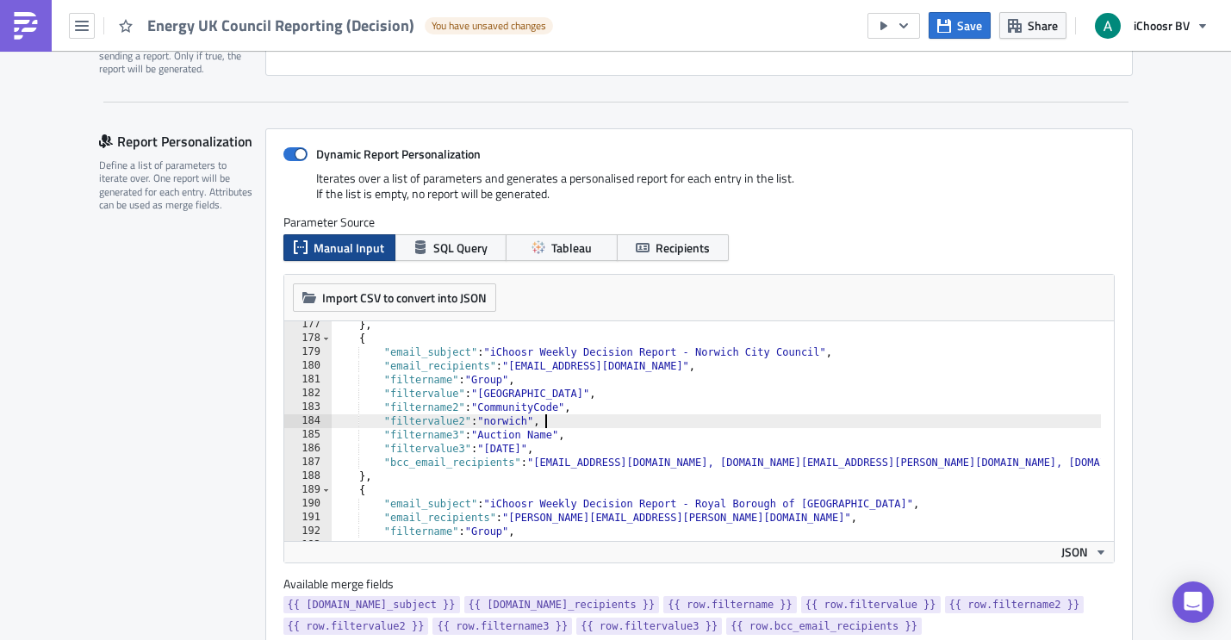
click at [551, 421] on div "} , { "email_subject" : "iChoosr Weekly Decision Report - Norwich City Council"…" at bounding box center [945, 435] width 1229 height 234
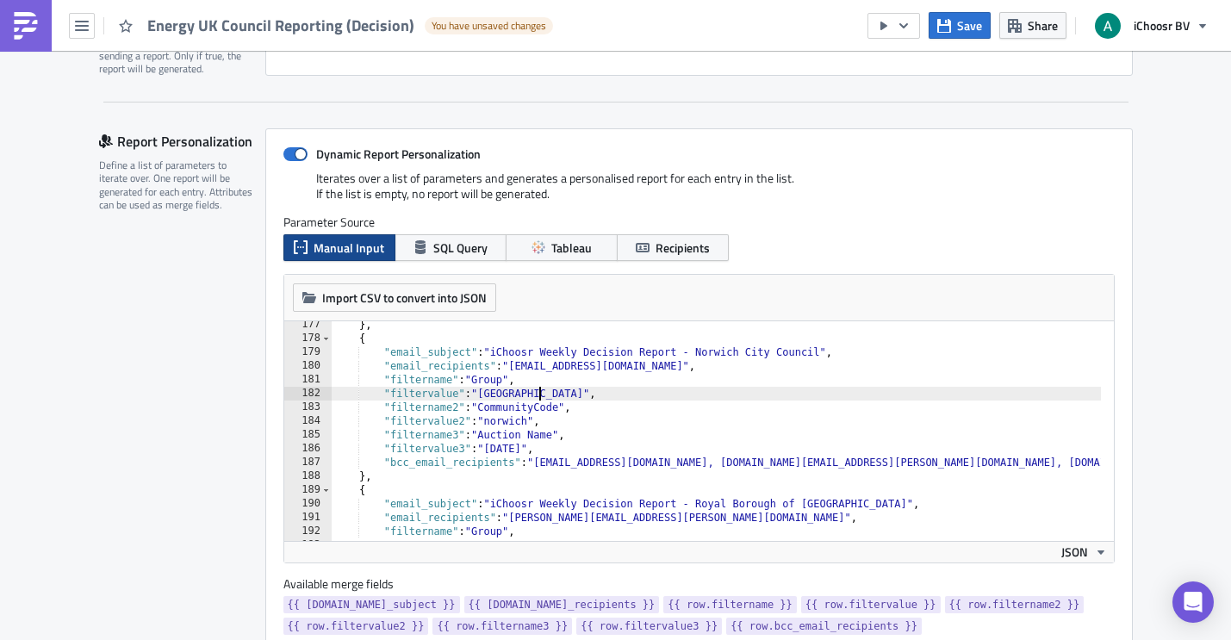
click at [538, 395] on div "} , { "email_subject" : "iChoosr Weekly Decision Report - Norwich City Council"…" at bounding box center [945, 435] width 1229 height 234
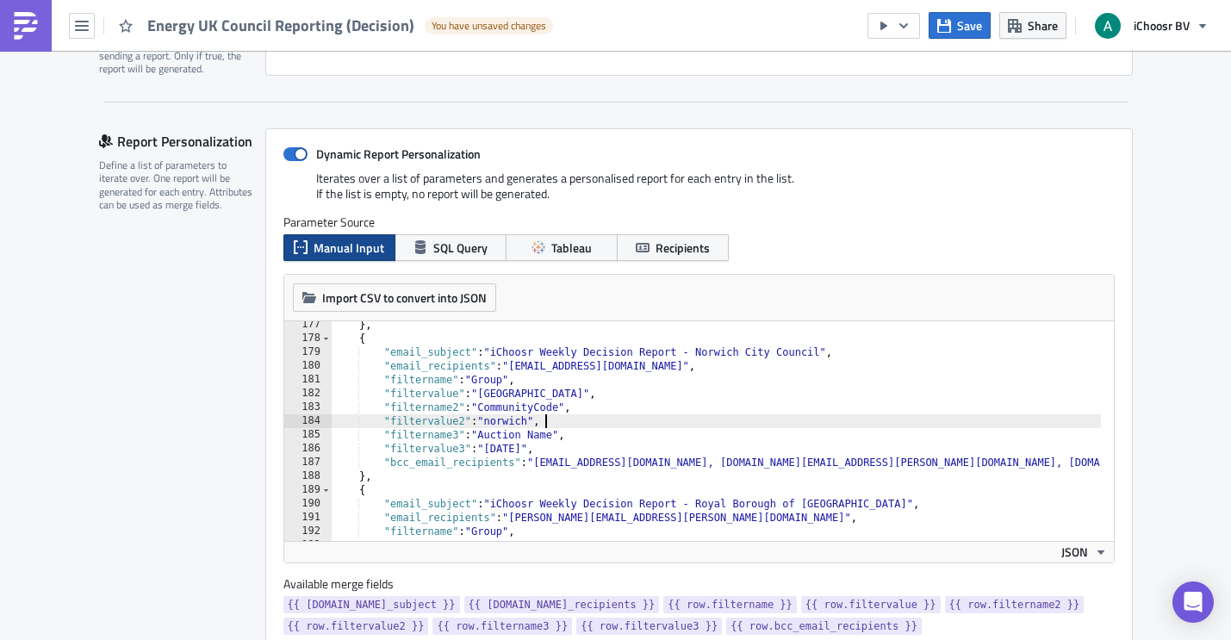
click at [542, 420] on div "} , { "email_subject" : "iChoosr Weekly Decision Report - Norwich City Council"…" at bounding box center [945, 435] width 1229 height 234
click at [529, 389] on div "} , { "email_subject" : "iChoosr Weekly Decision Report - Norwich City Council"…" at bounding box center [945, 435] width 1229 height 234
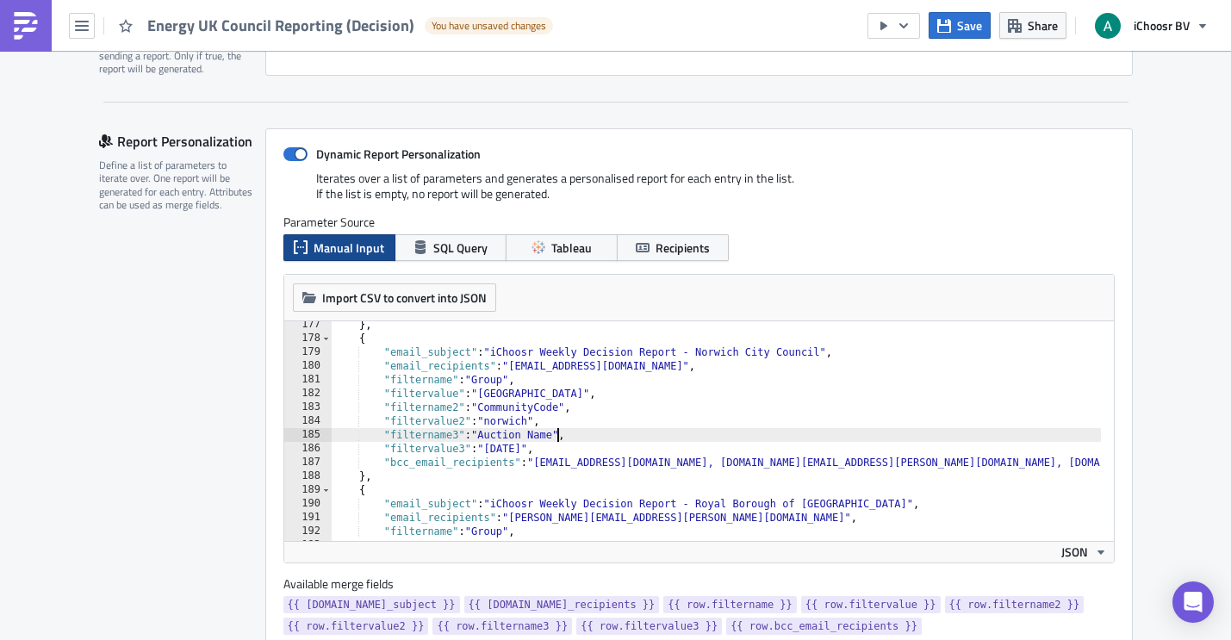
click at [554, 430] on div "} , { "email_subject" : "iChoosr Weekly Decision Report - Norwich City Council"…" at bounding box center [945, 435] width 1229 height 234
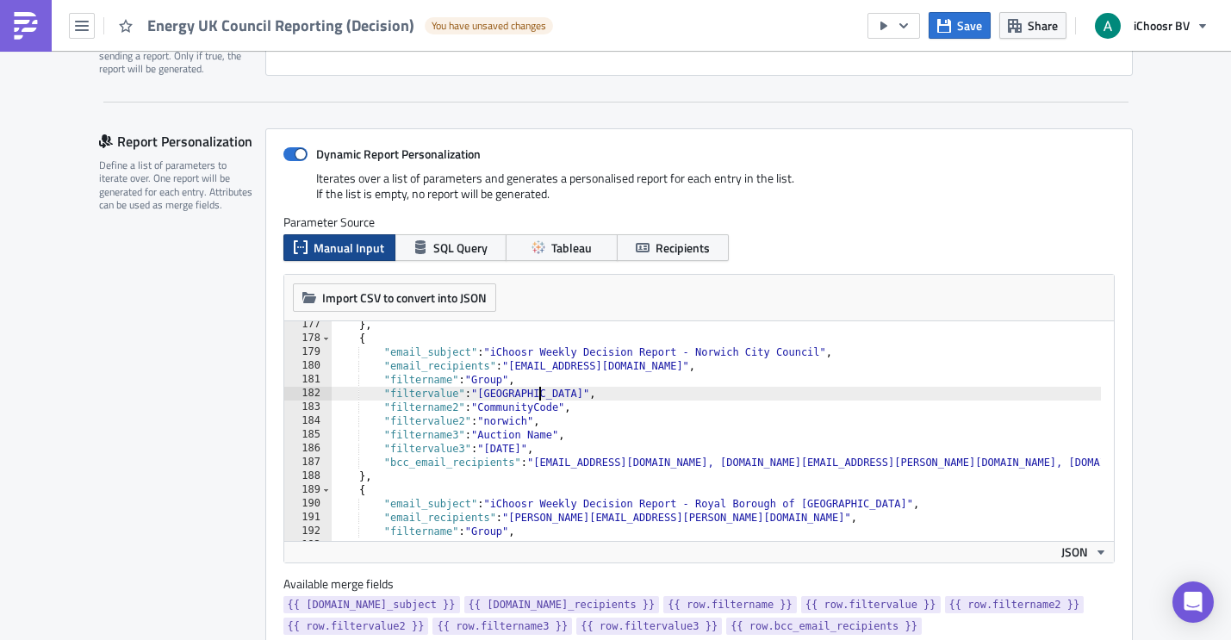
click at [531, 395] on div "} , { "email_subject" : "iChoosr Weekly Decision Report - Norwich City Council"…" at bounding box center [945, 435] width 1229 height 234
type textarea ""filtervalue": "Norfolk","
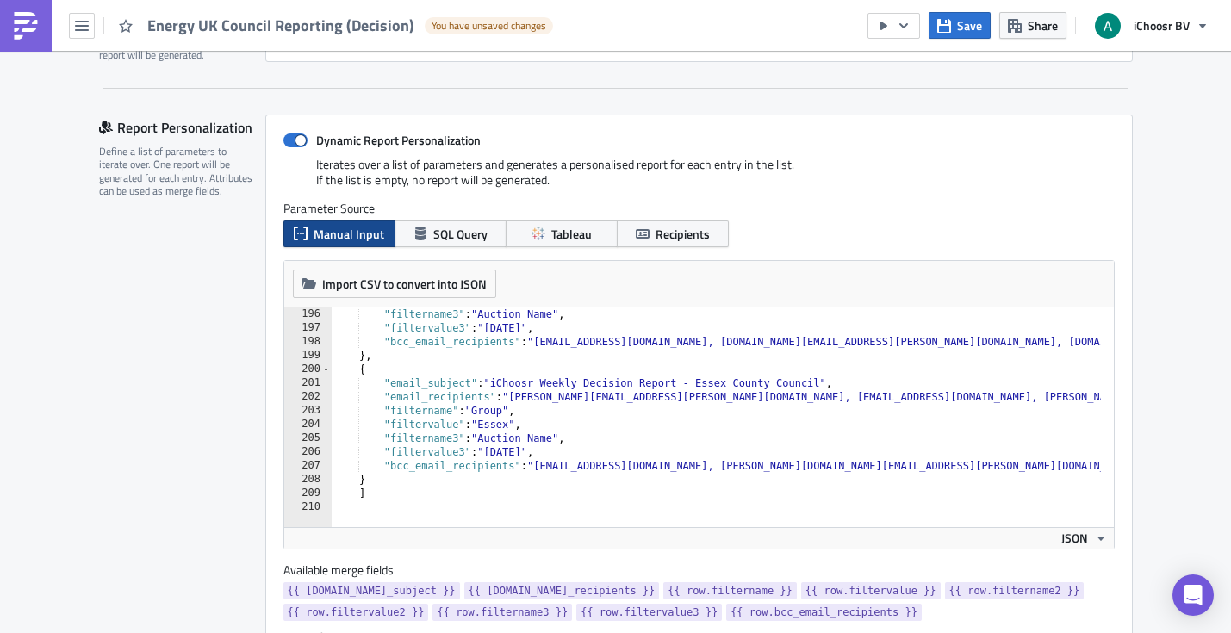
scroll to position [2688, 0]
